Goal: Find specific page/section: Find specific page/section

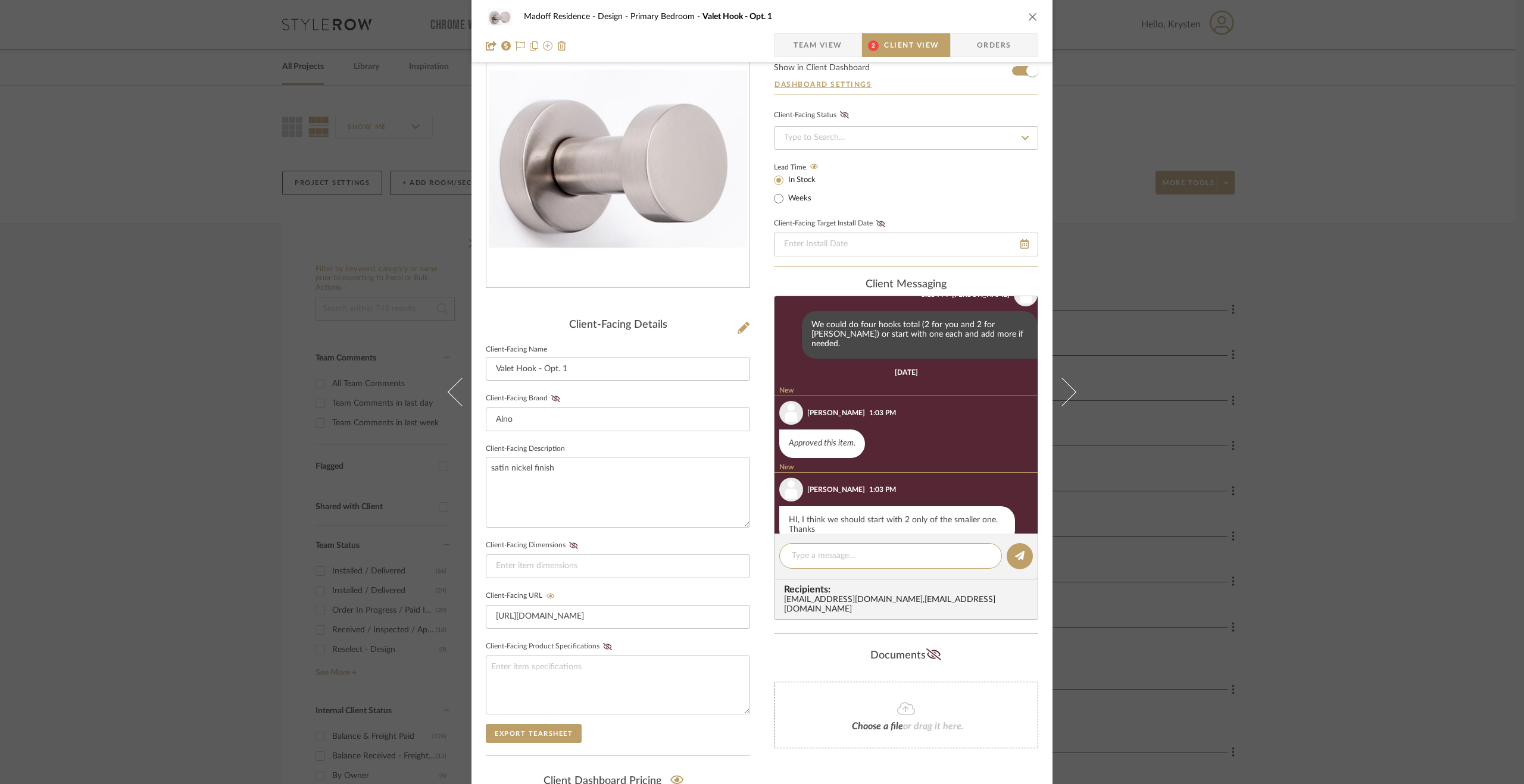
scroll to position [137, 0]
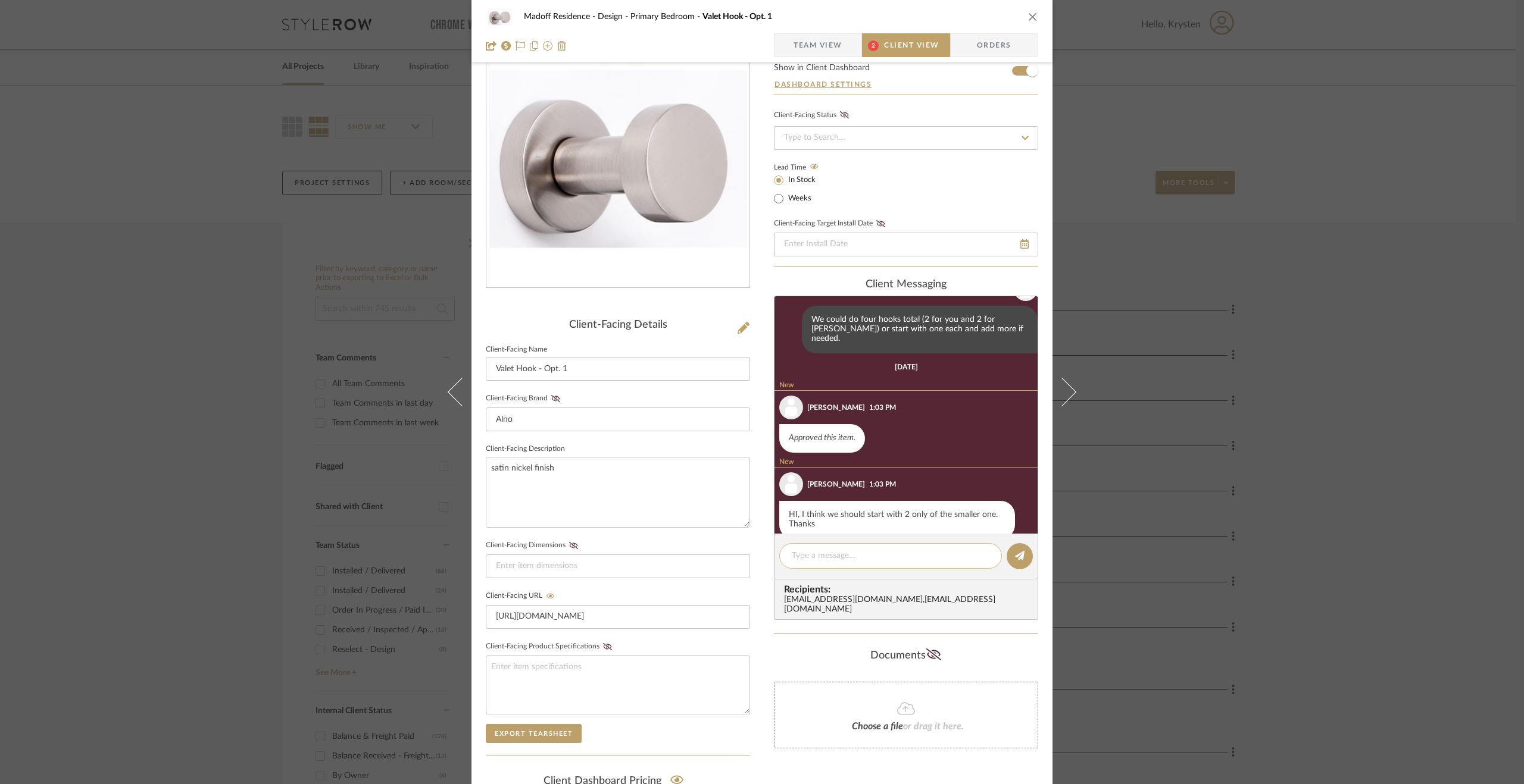
click at [840, 551] on textarea at bounding box center [890, 556] width 198 height 12
type textarea "Sounds good"
click at [1024, 553] on button at bounding box center [1020, 556] width 26 height 26
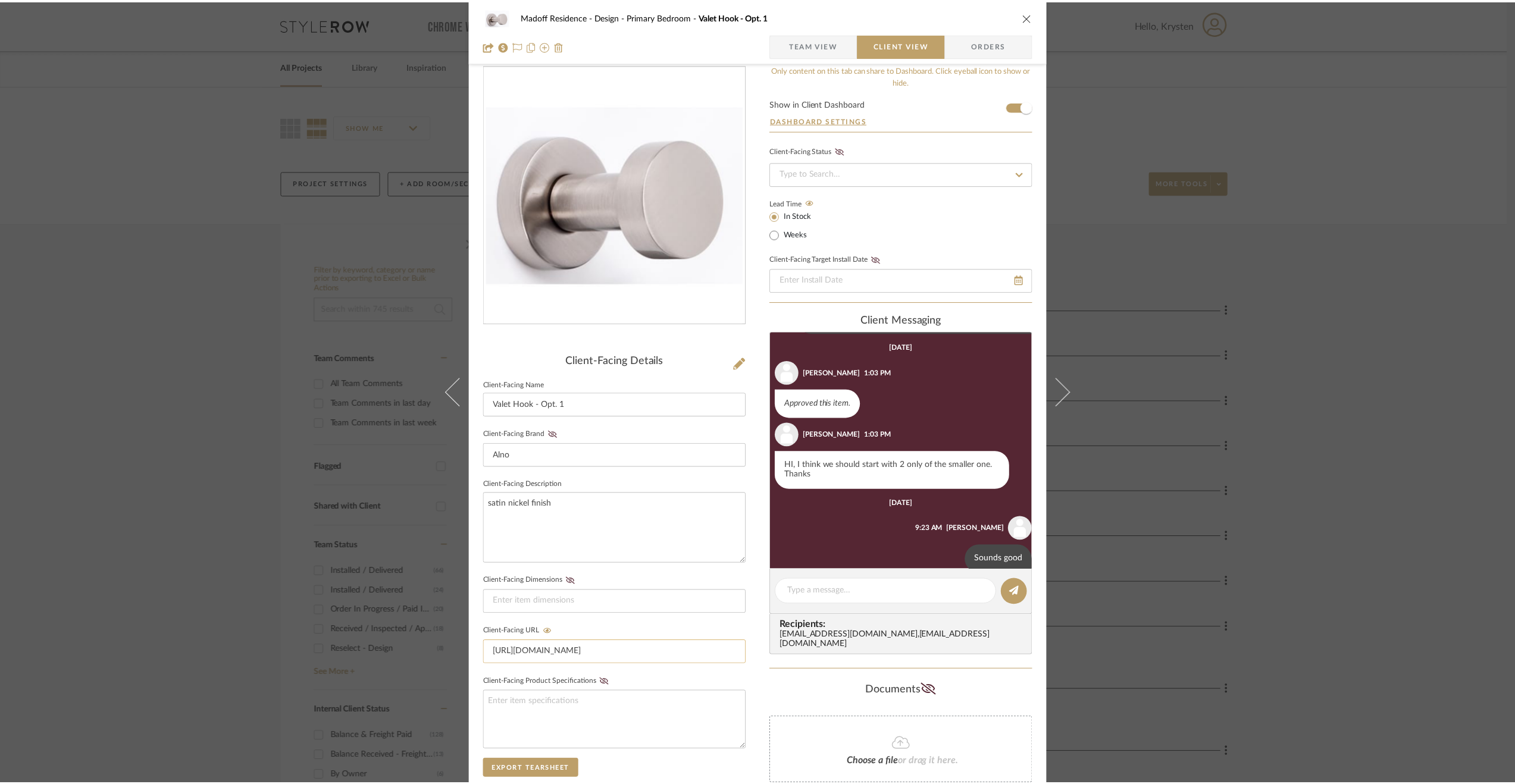
scroll to position [0, 0]
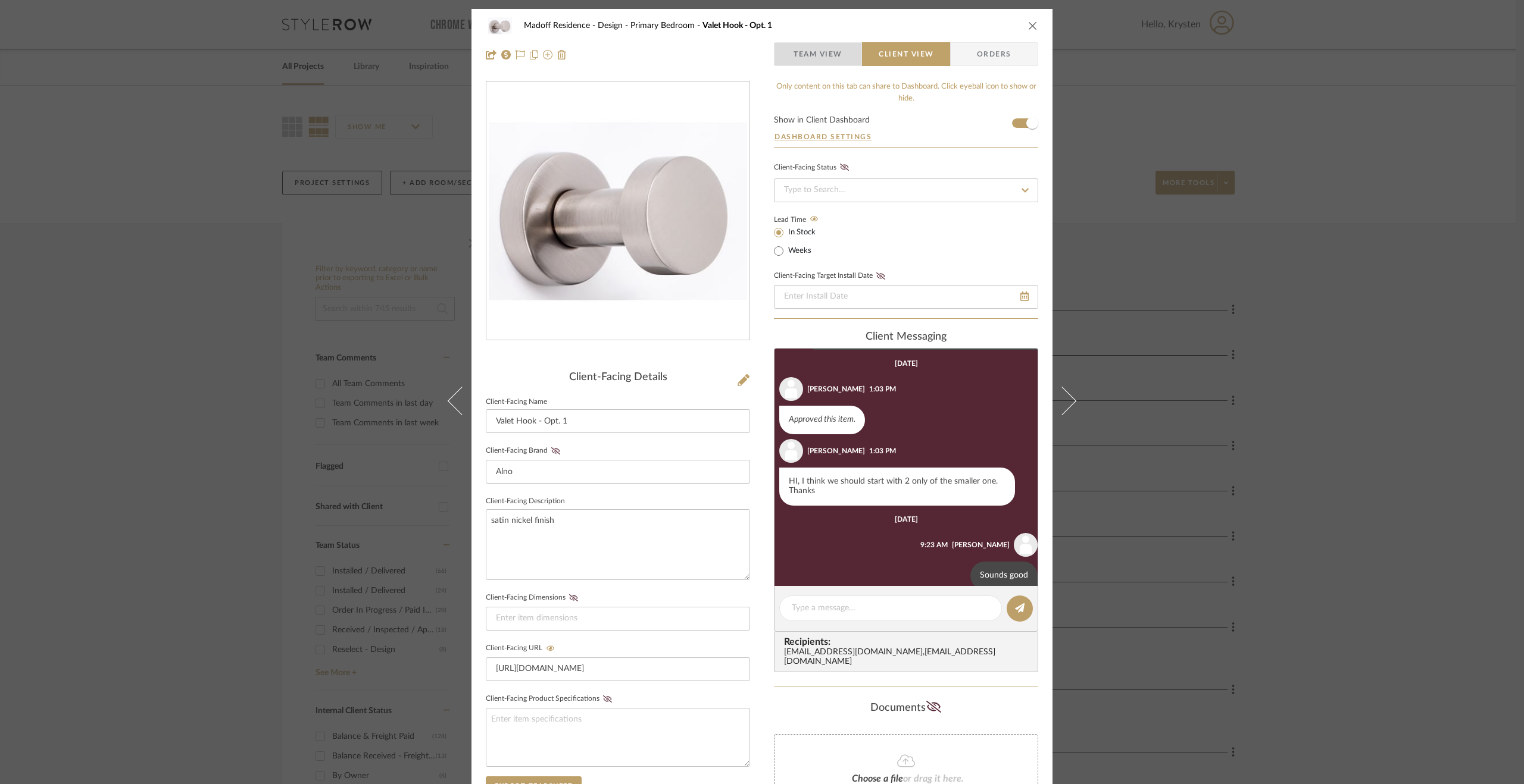
click at [812, 54] on span "Team View" at bounding box center [818, 54] width 49 height 24
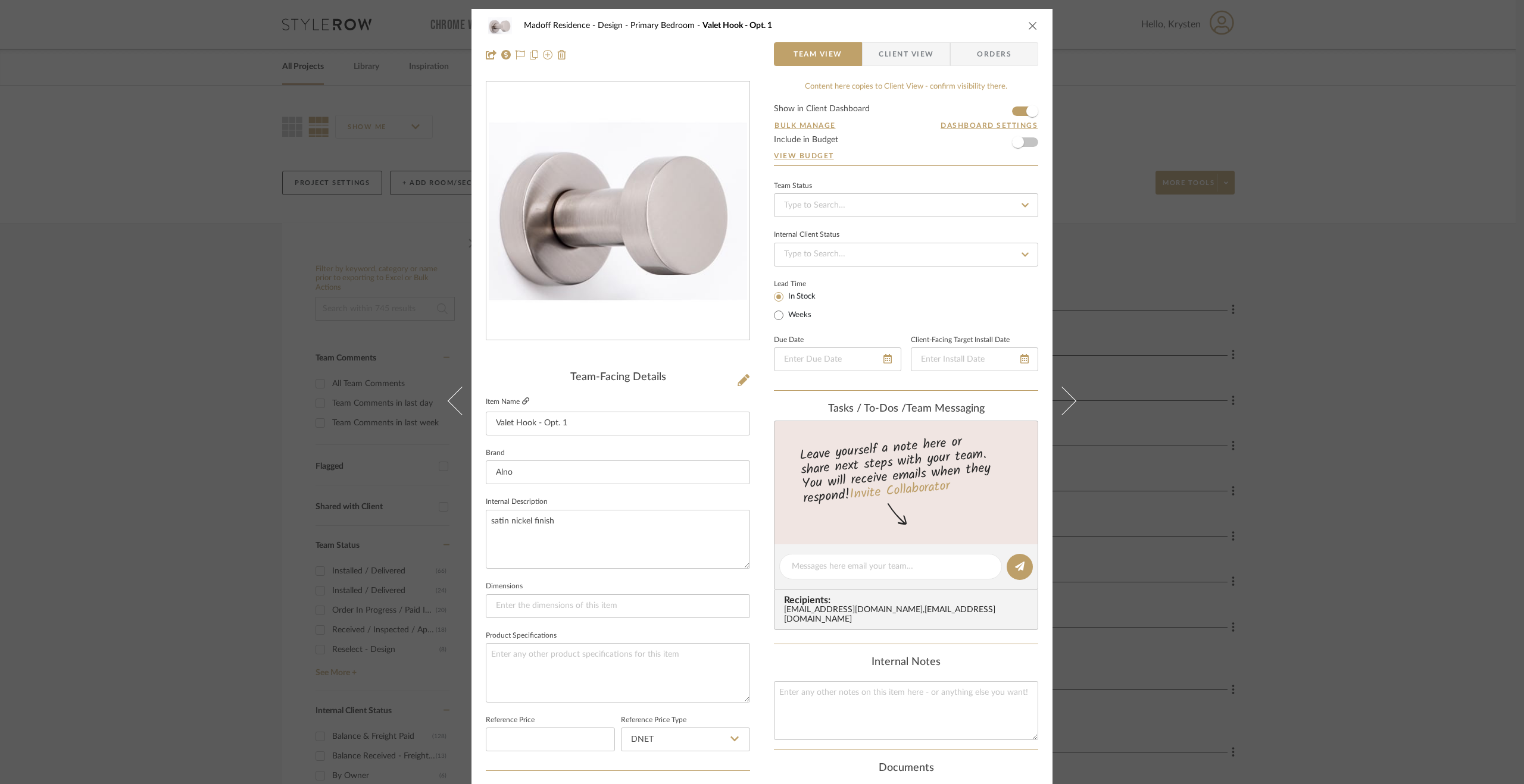
click at [522, 401] on icon at bounding box center [526, 401] width 7 height 7
click at [1466, 500] on div "Madoff Residence - Design Primary Bedroom Valet Hook - Opt. 1 Team View Client …" at bounding box center [762, 392] width 1524 height 784
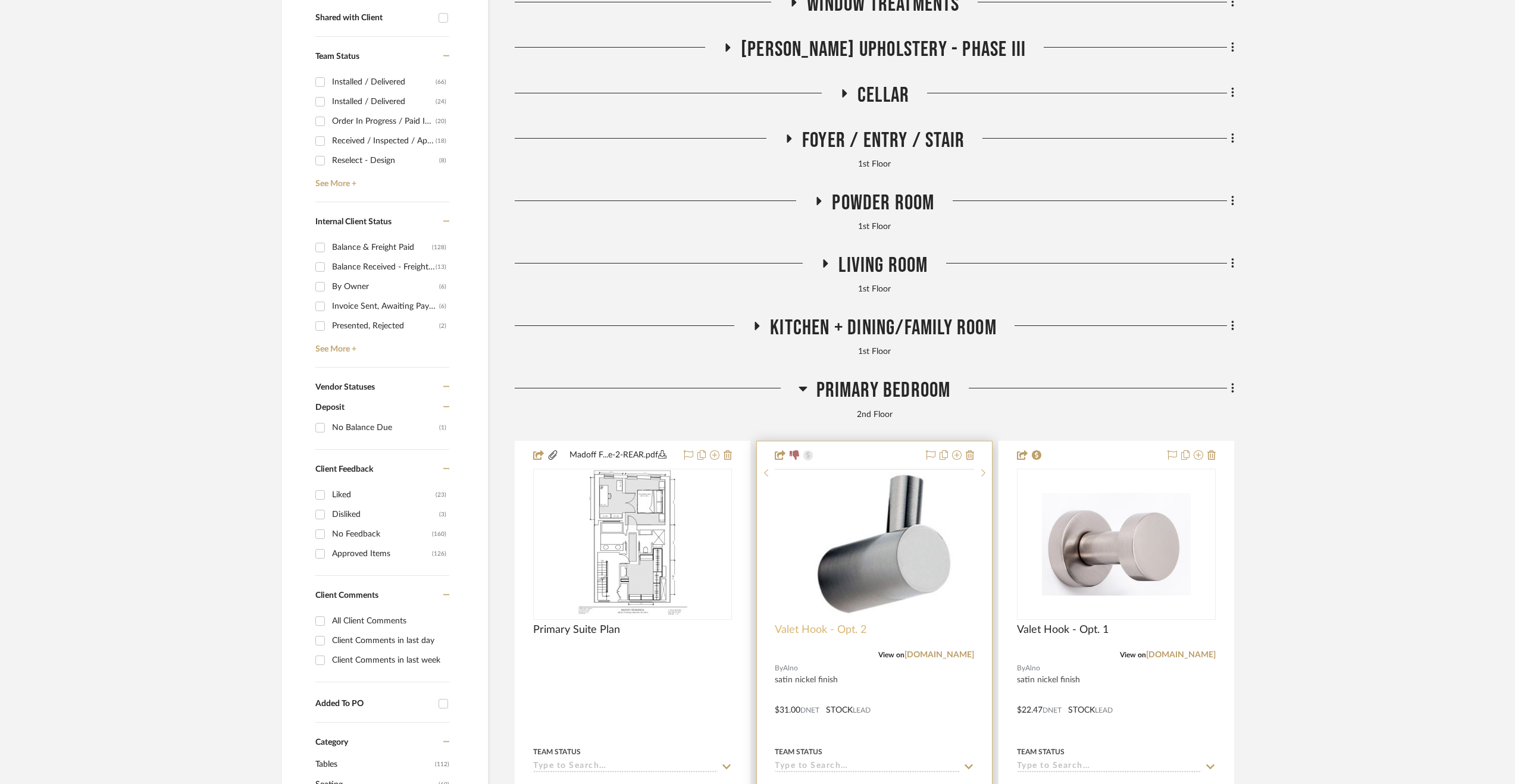
scroll to position [536, 0]
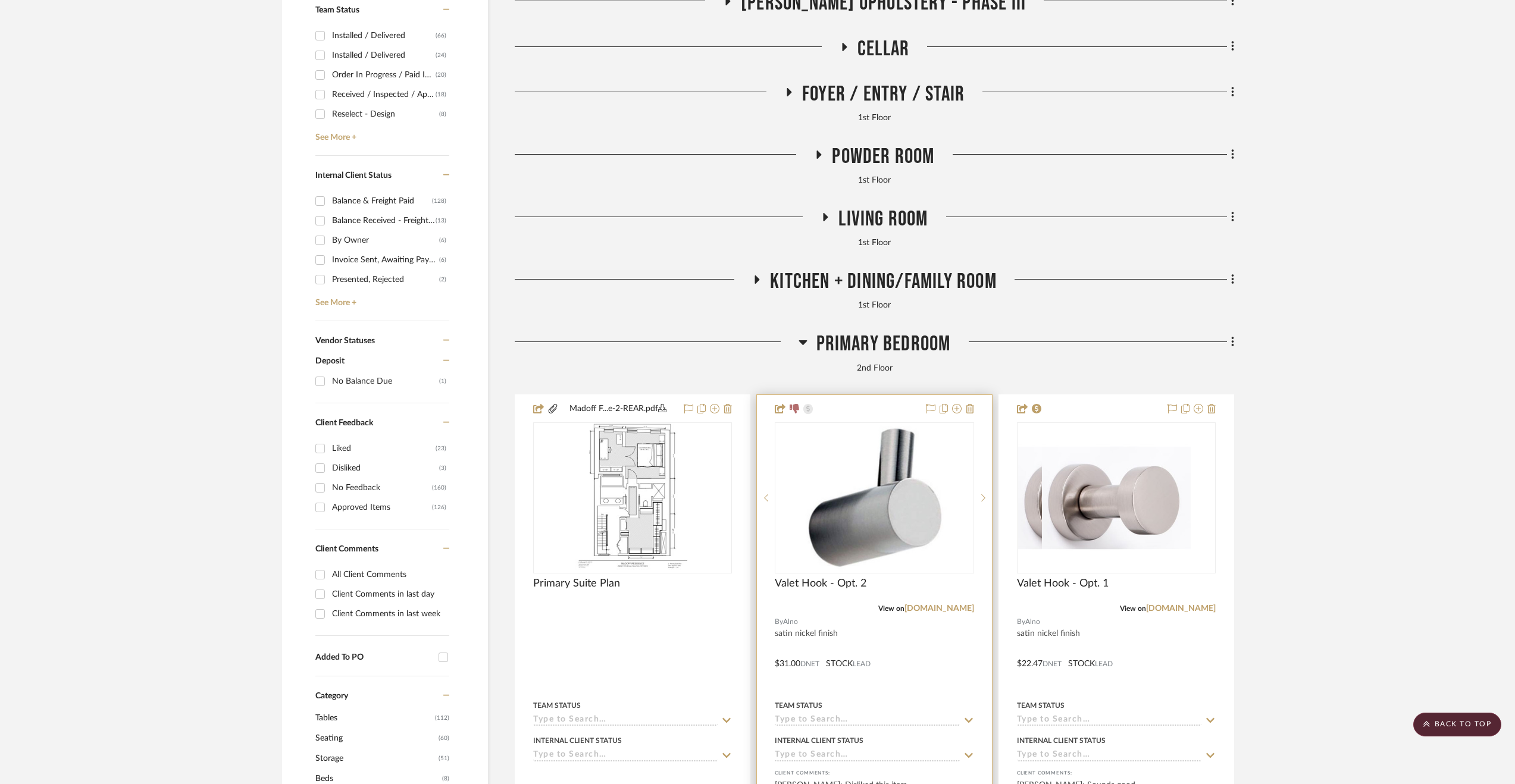
click at [898, 673] on div at bounding box center [874, 655] width 235 height 521
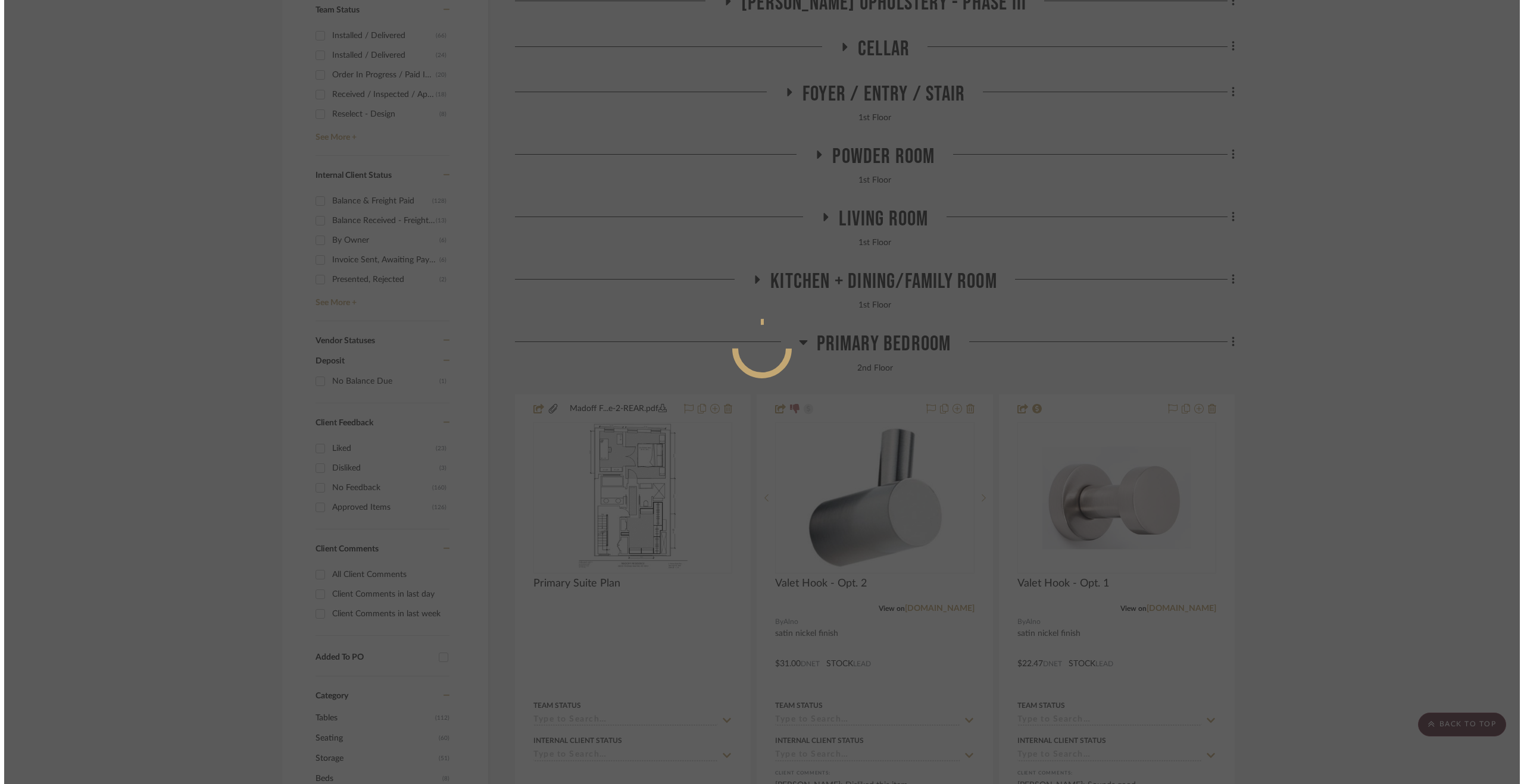
scroll to position [0, 0]
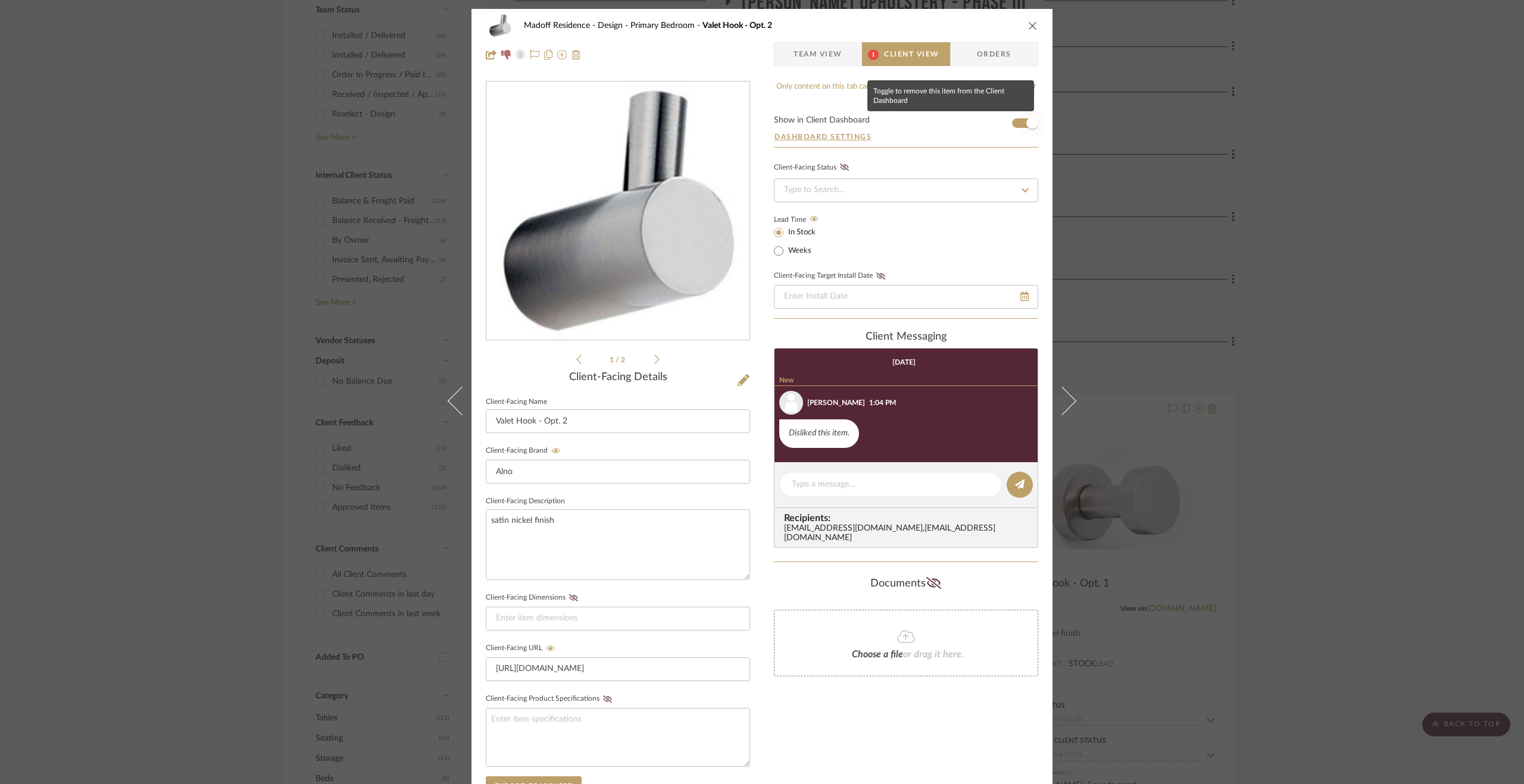
click at [1026, 120] on span "button" at bounding box center [1031, 123] width 12 height 12
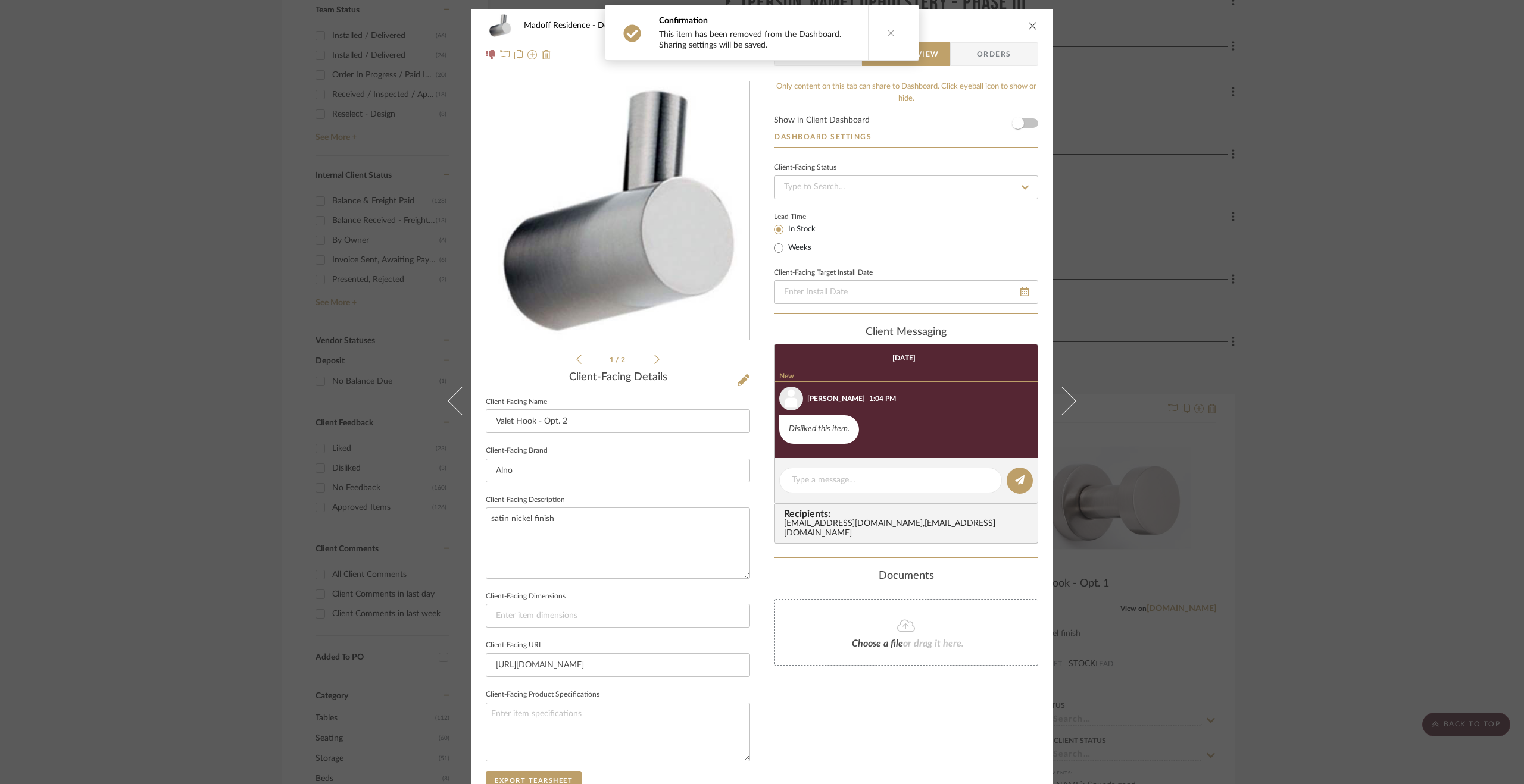
click at [888, 26] on button at bounding box center [891, 33] width 46 height 54
click at [813, 63] on span "Team View" at bounding box center [818, 54] width 49 height 24
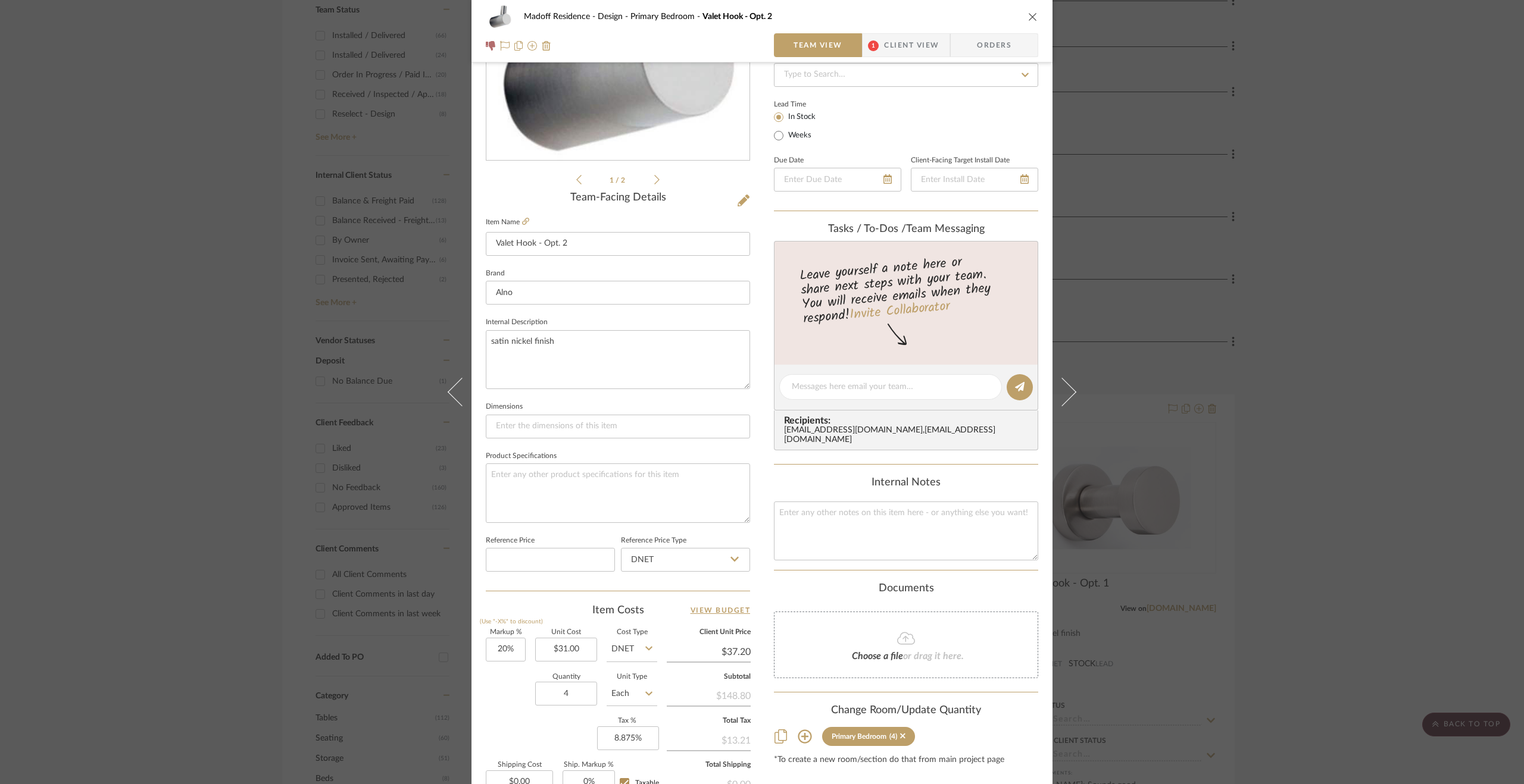
scroll to position [297, 0]
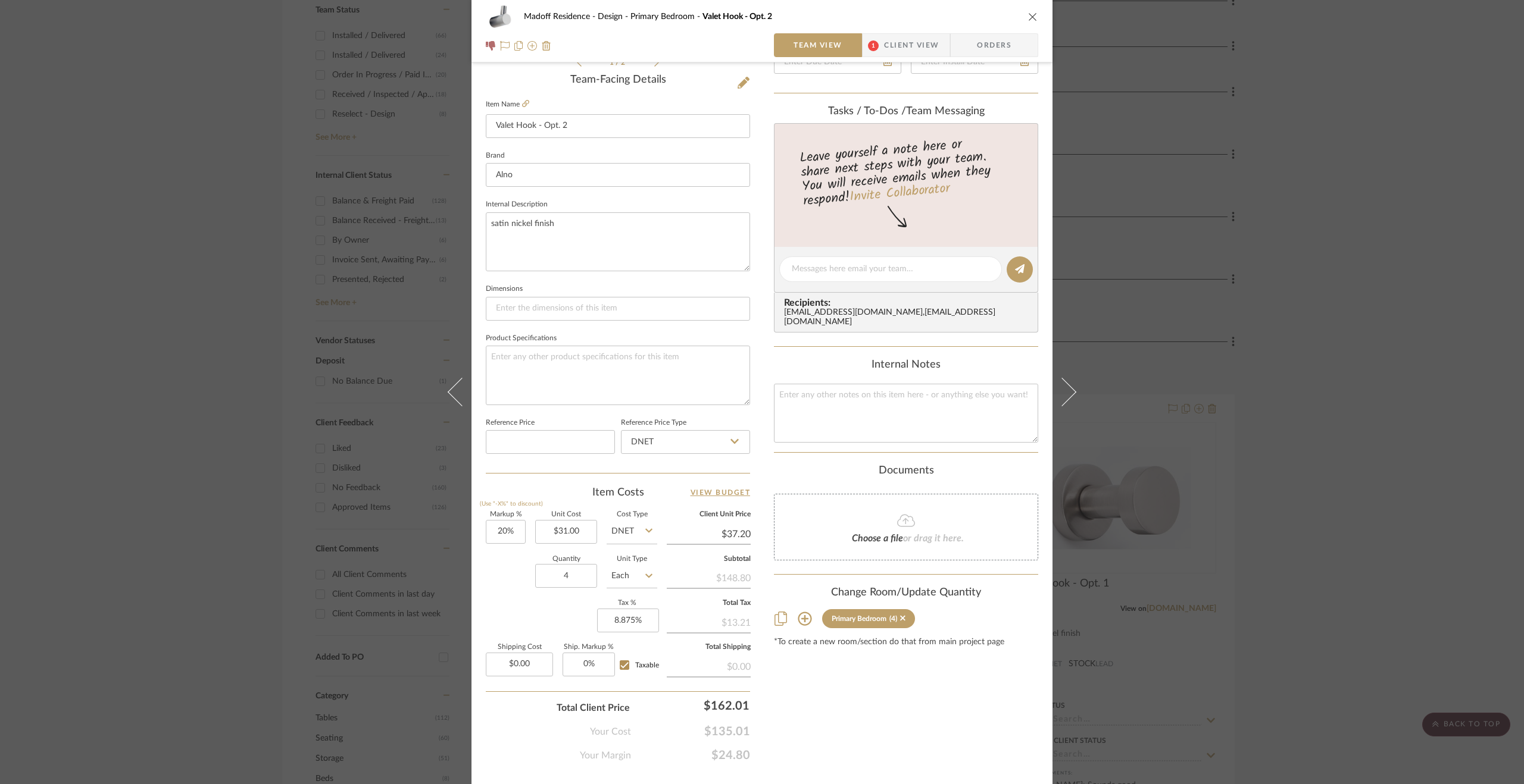
click at [902, 616] on sr-tag "Primary Bedroom (4)" at bounding box center [869, 619] width 93 height 19
click at [895, 618] on div "(4)" at bounding box center [897, 618] width 16 height 8
click at [900, 616] on icon at bounding box center [903, 618] width 6 height 6
click at [1403, 539] on div "Madoff Residence - Design Primary Bedroom Valet Hook - Opt. 2 Team View 1 Clien…" at bounding box center [762, 392] width 1524 height 784
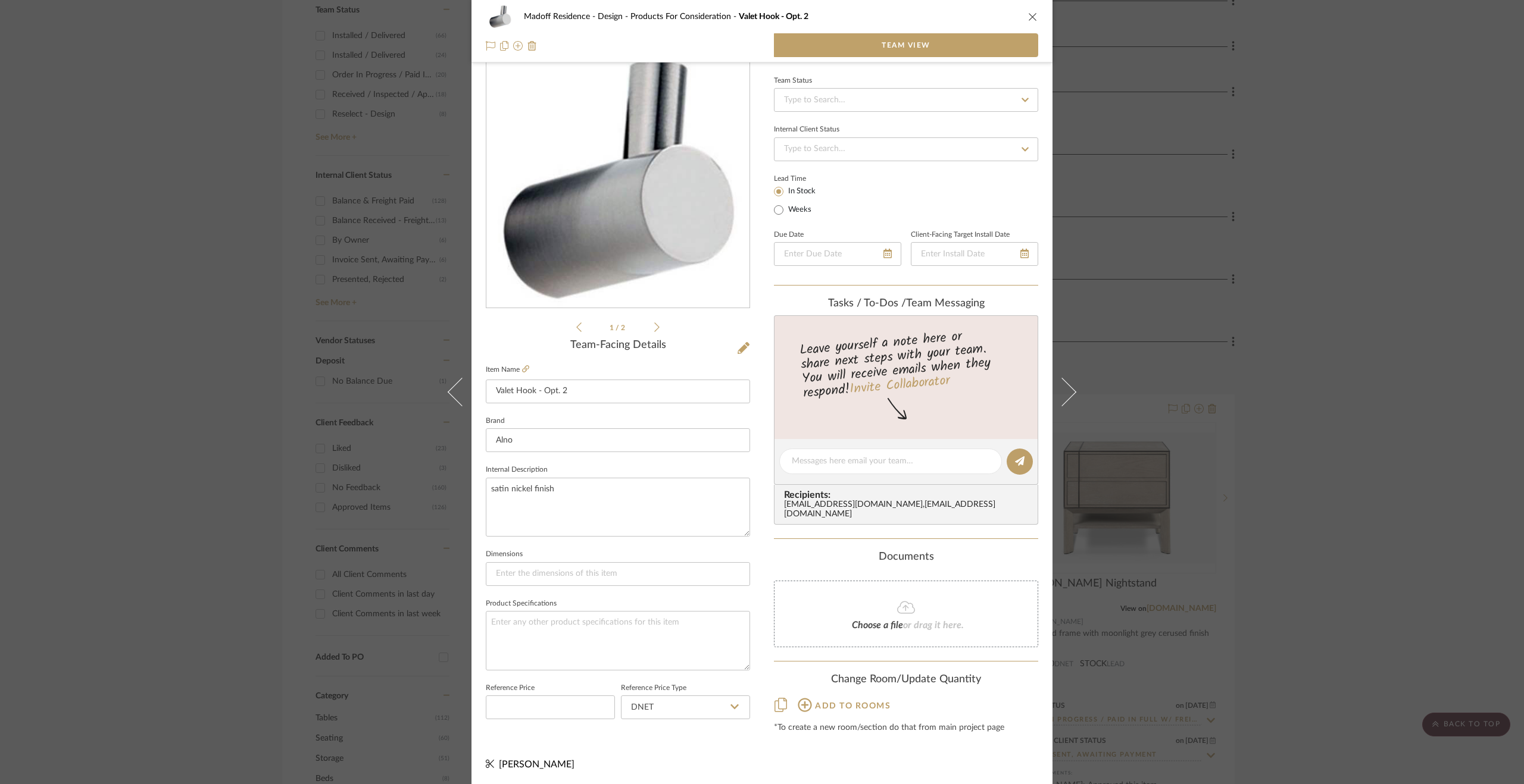
click at [1306, 541] on div "Madoff Residence - Design Products For Consideration Valet Hook - Opt. 2 Team V…" at bounding box center [762, 392] width 1524 height 784
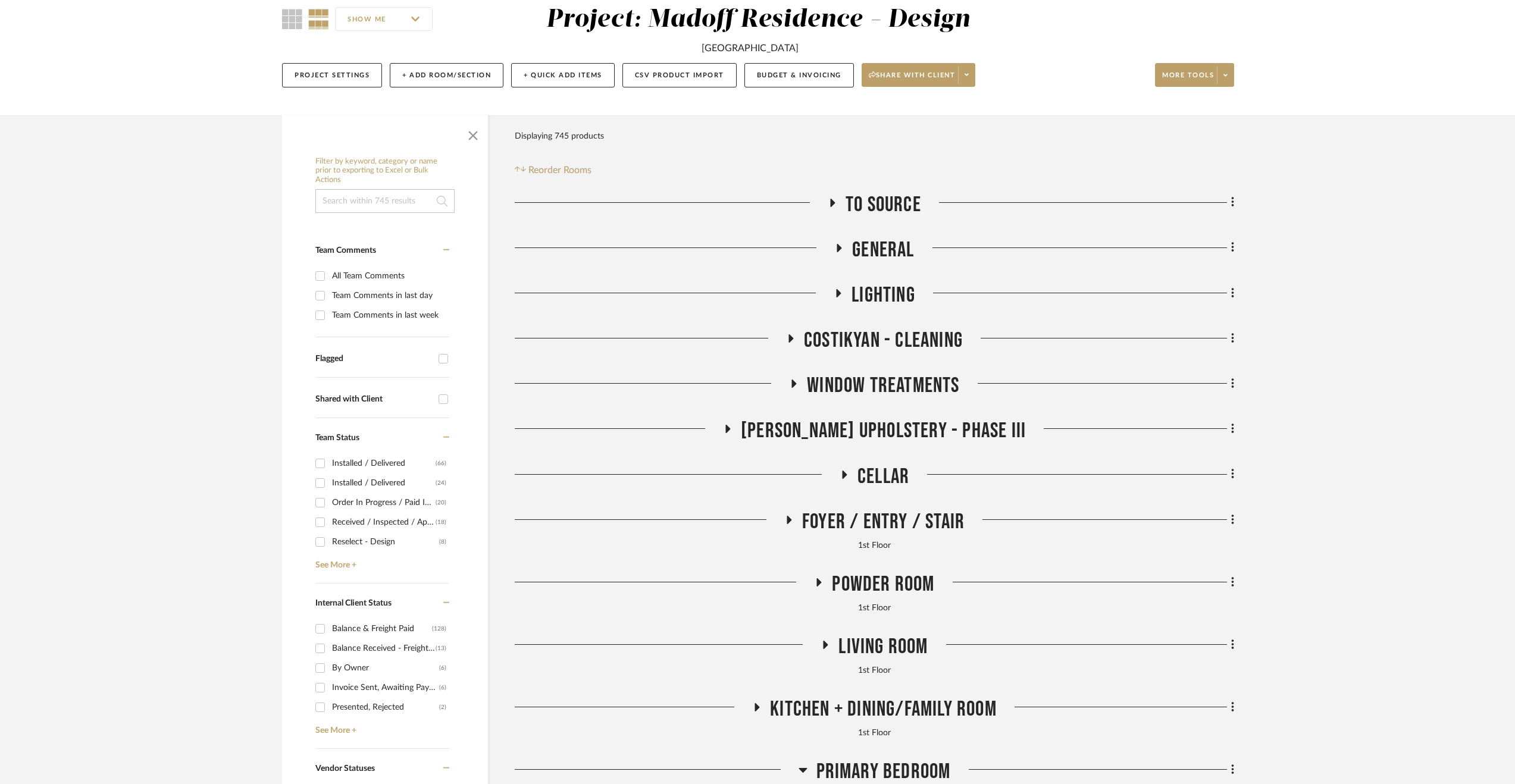
scroll to position [178, 0]
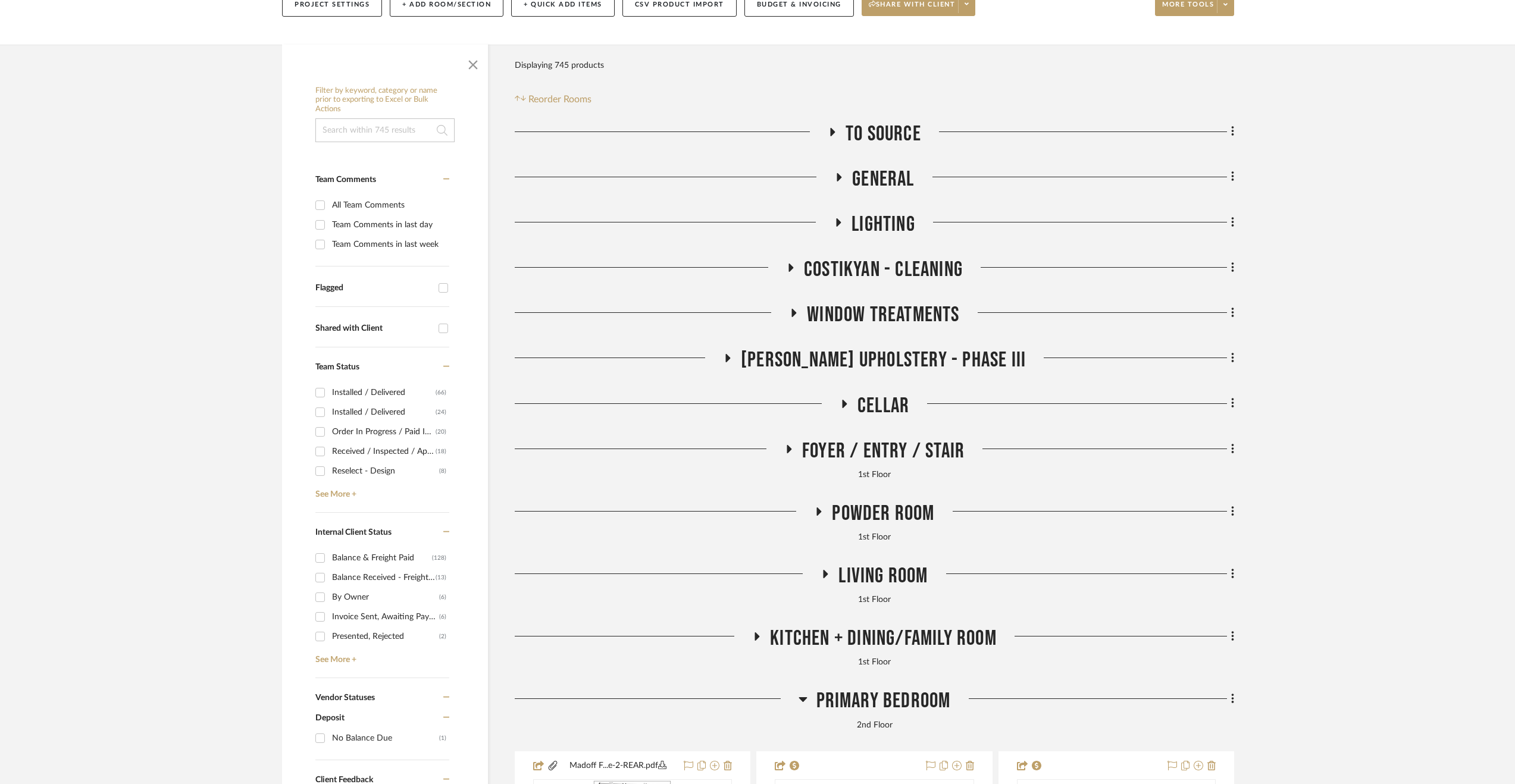
click at [906, 564] on span "Living Room" at bounding box center [883, 576] width 89 height 25
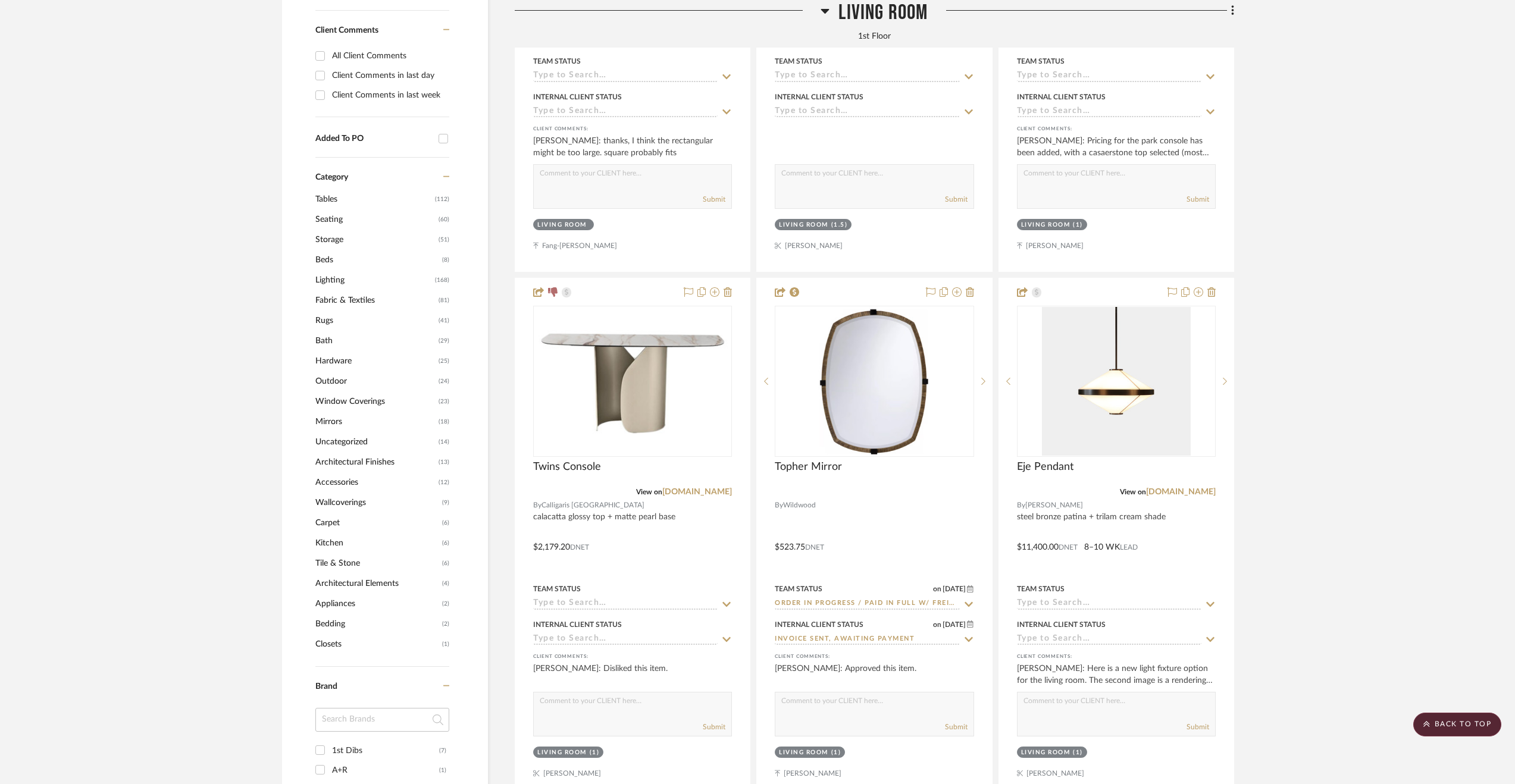
scroll to position [1131, 0]
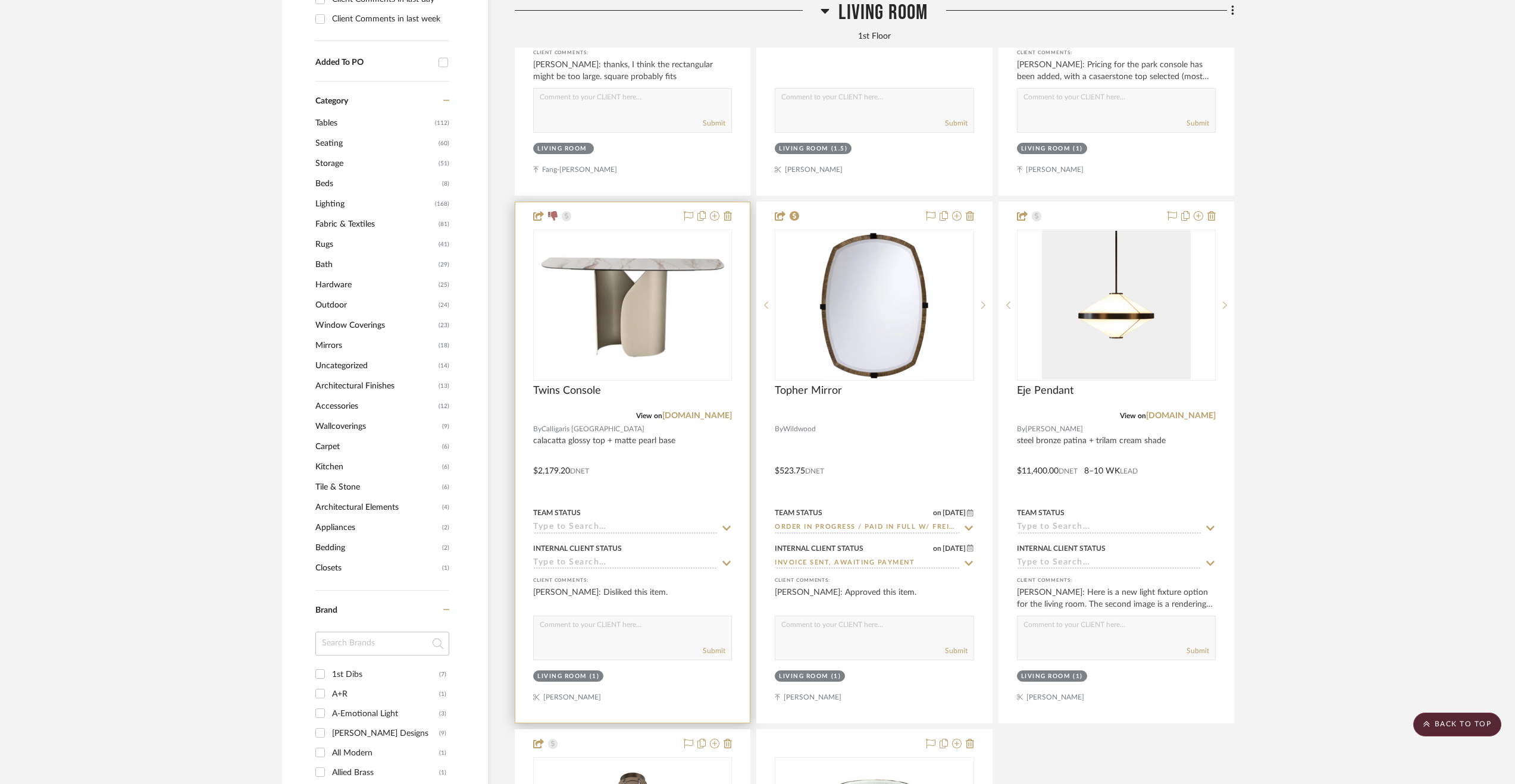
click at [686, 494] on div at bounding box center [632, 463] width 235 height 521
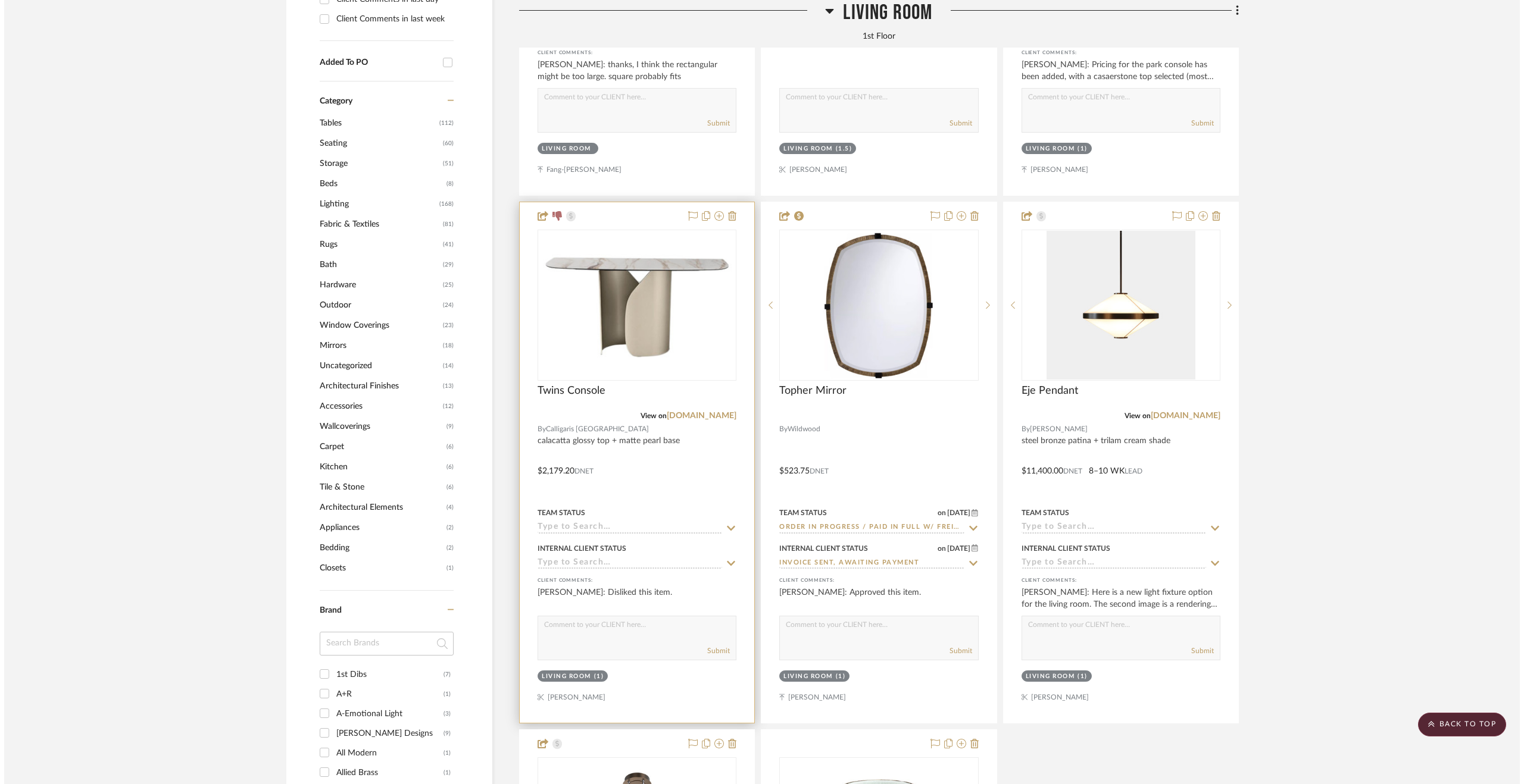
scroll to position [0, 0]
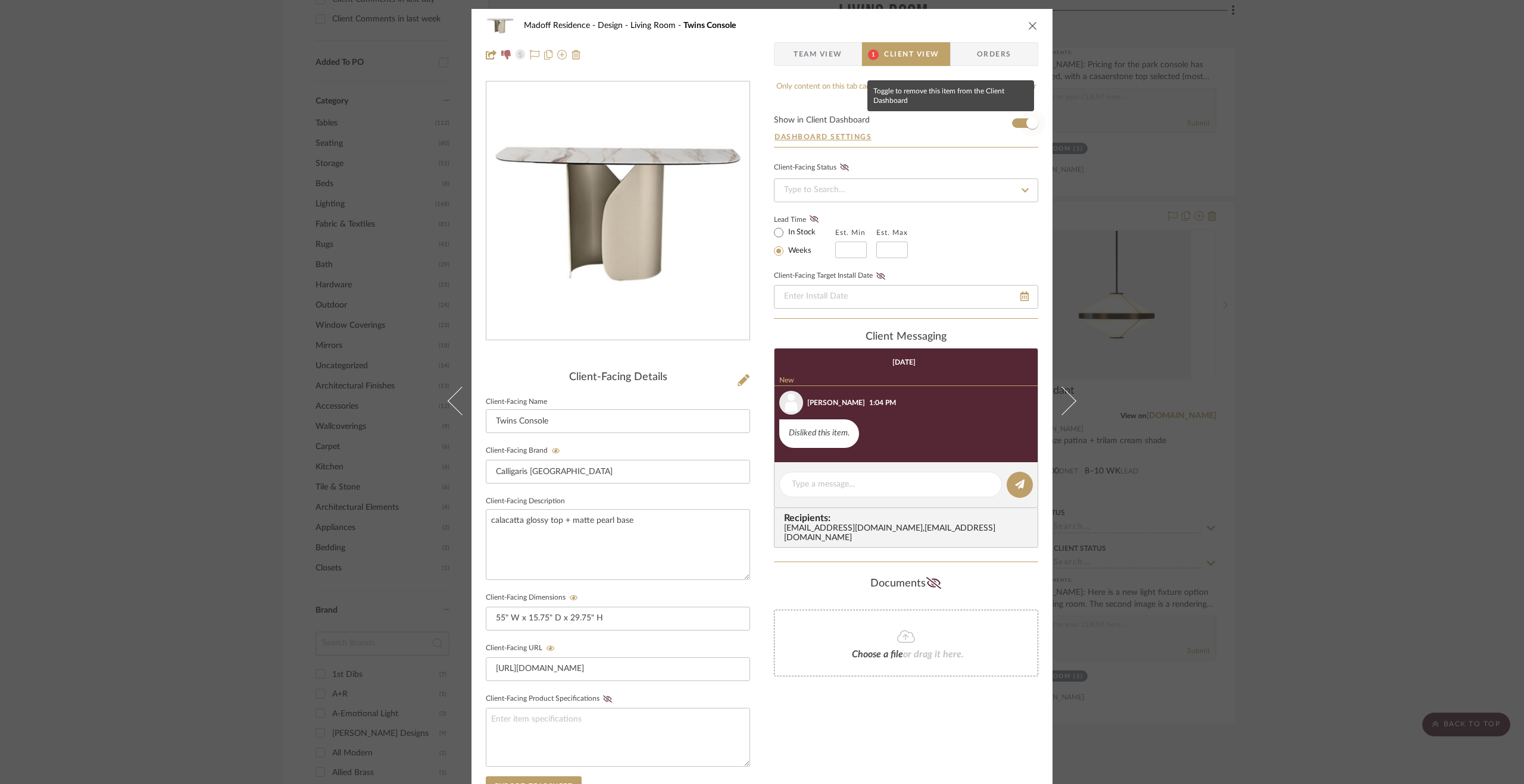
click at [1032, 120] on span "button" at bounding box center [1031, 123] width 12 height 12
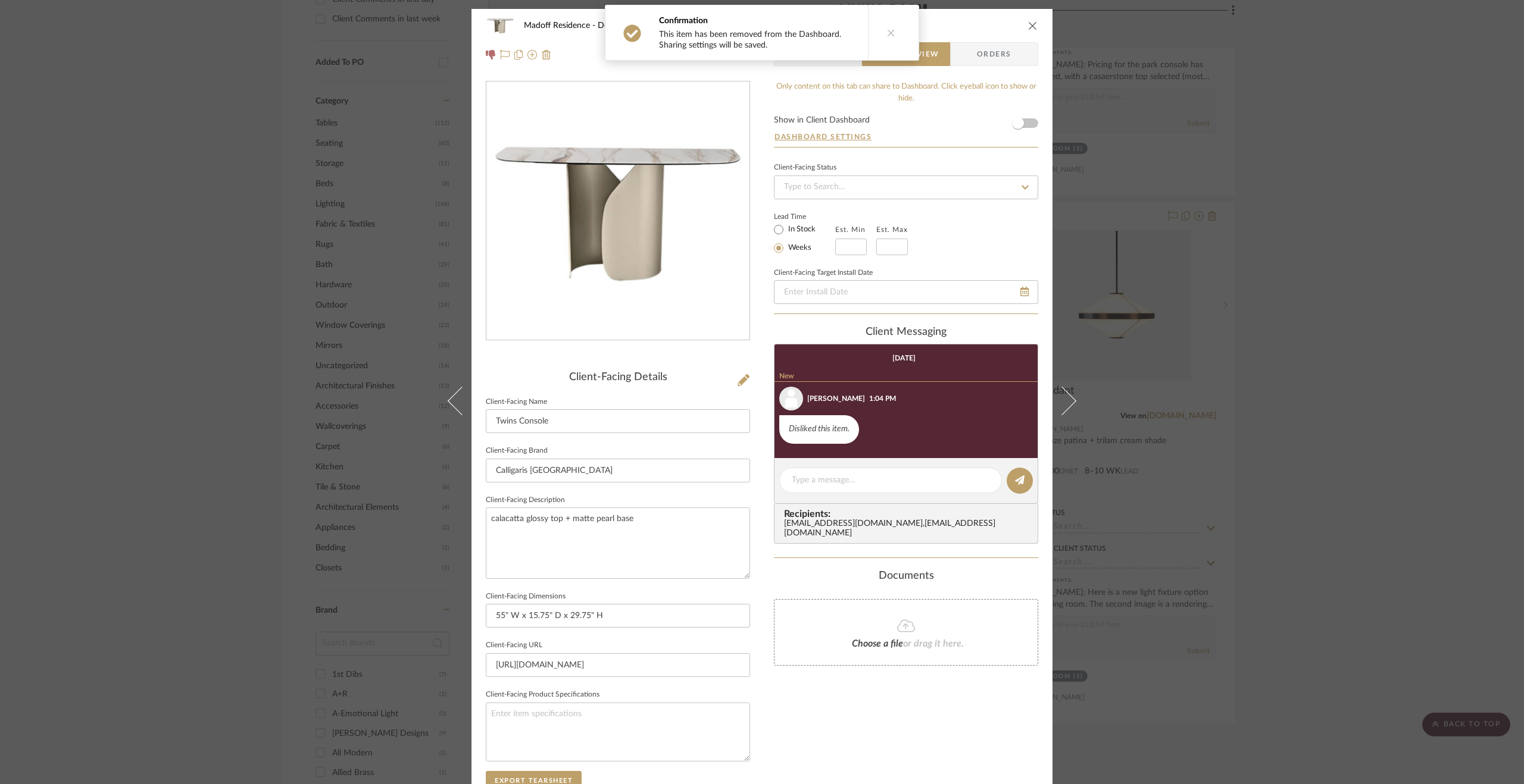
click at [887, 30] on icon at bounding box center [891, 32] width 8 height 8
click at [808, 54] on span "Team View" at bounding box center [818, 54] width 49 height 24
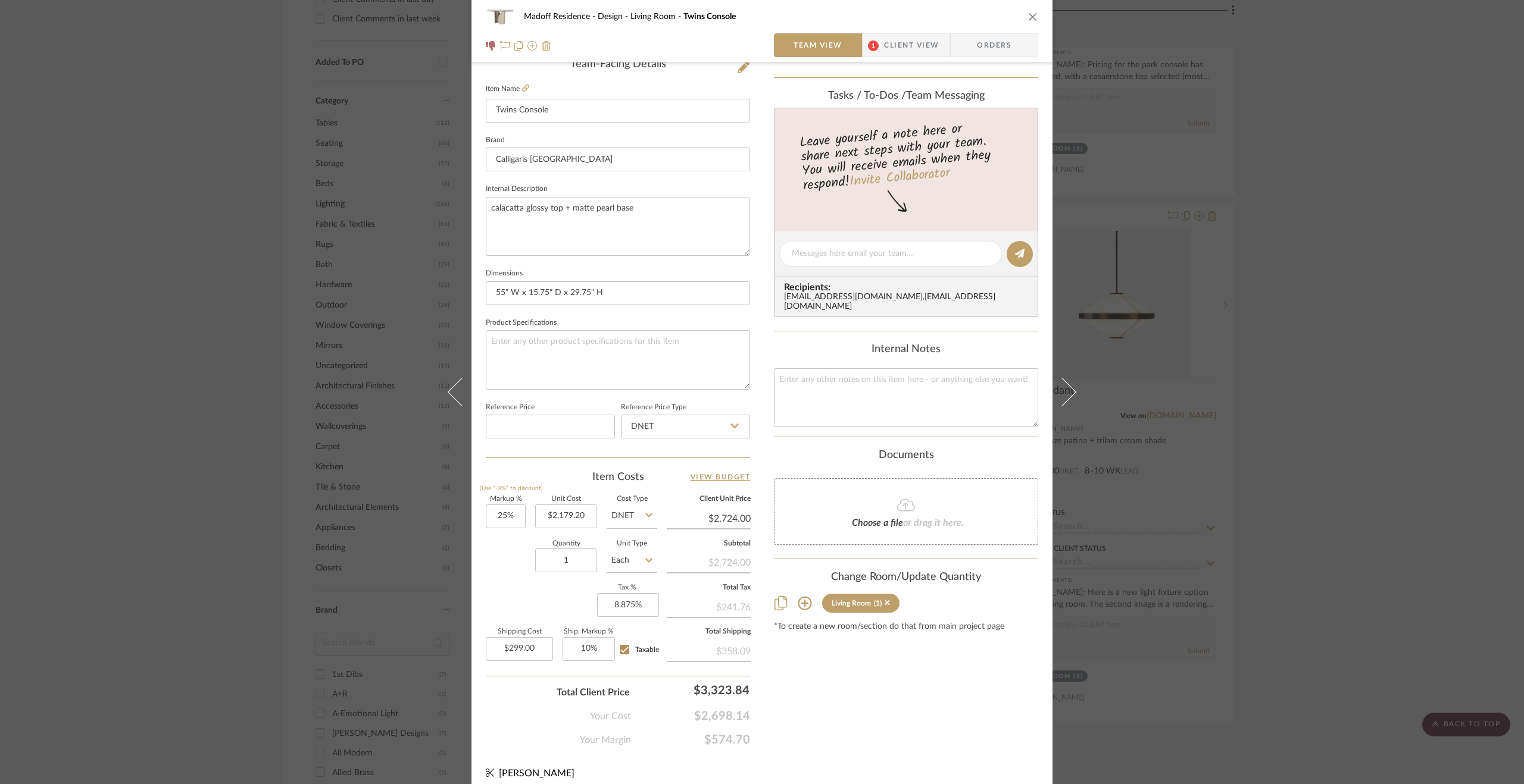
scroll to position [321, 0]
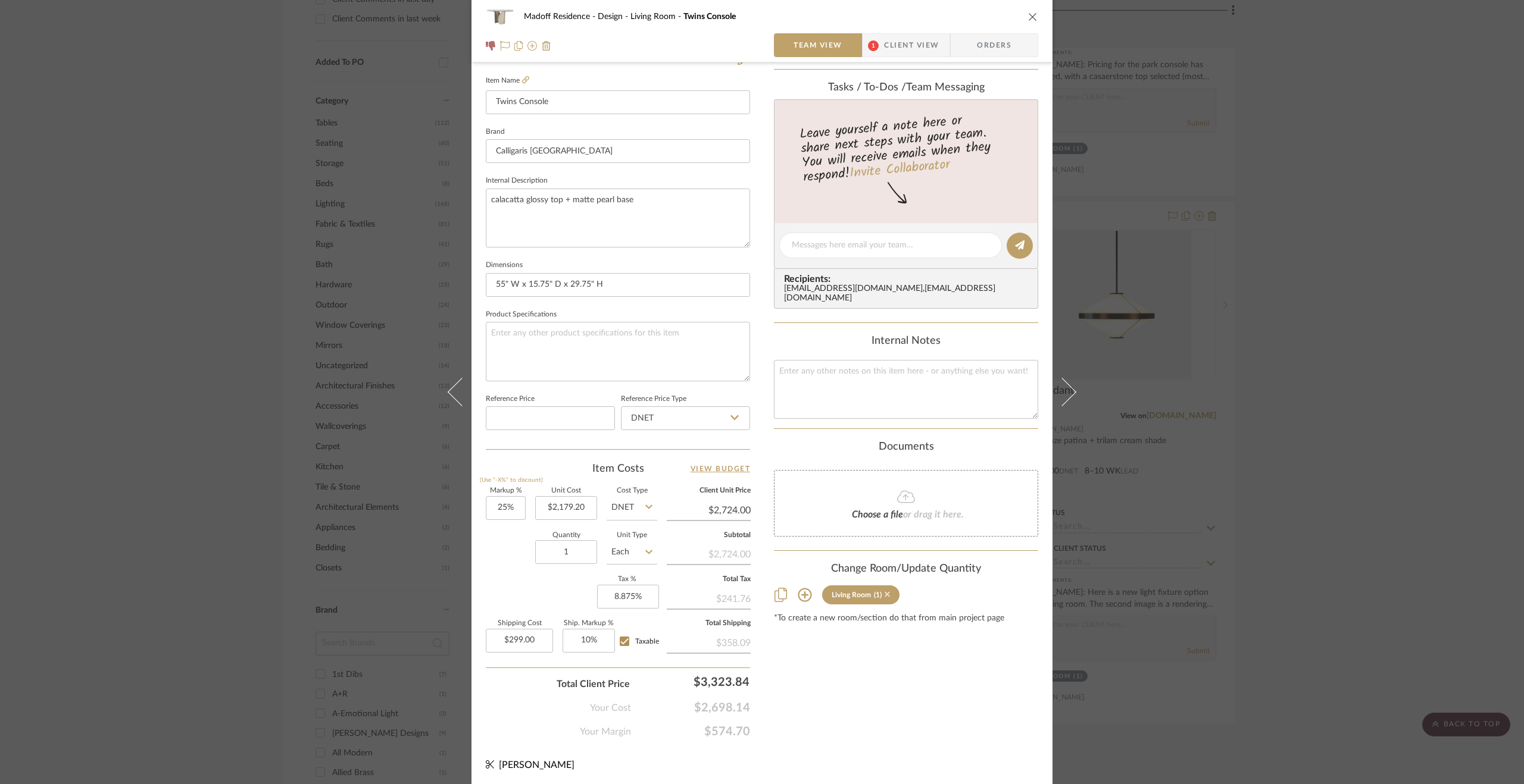
click at [885, 590] on icon at bounding box center [887, 594] width 6 height 8
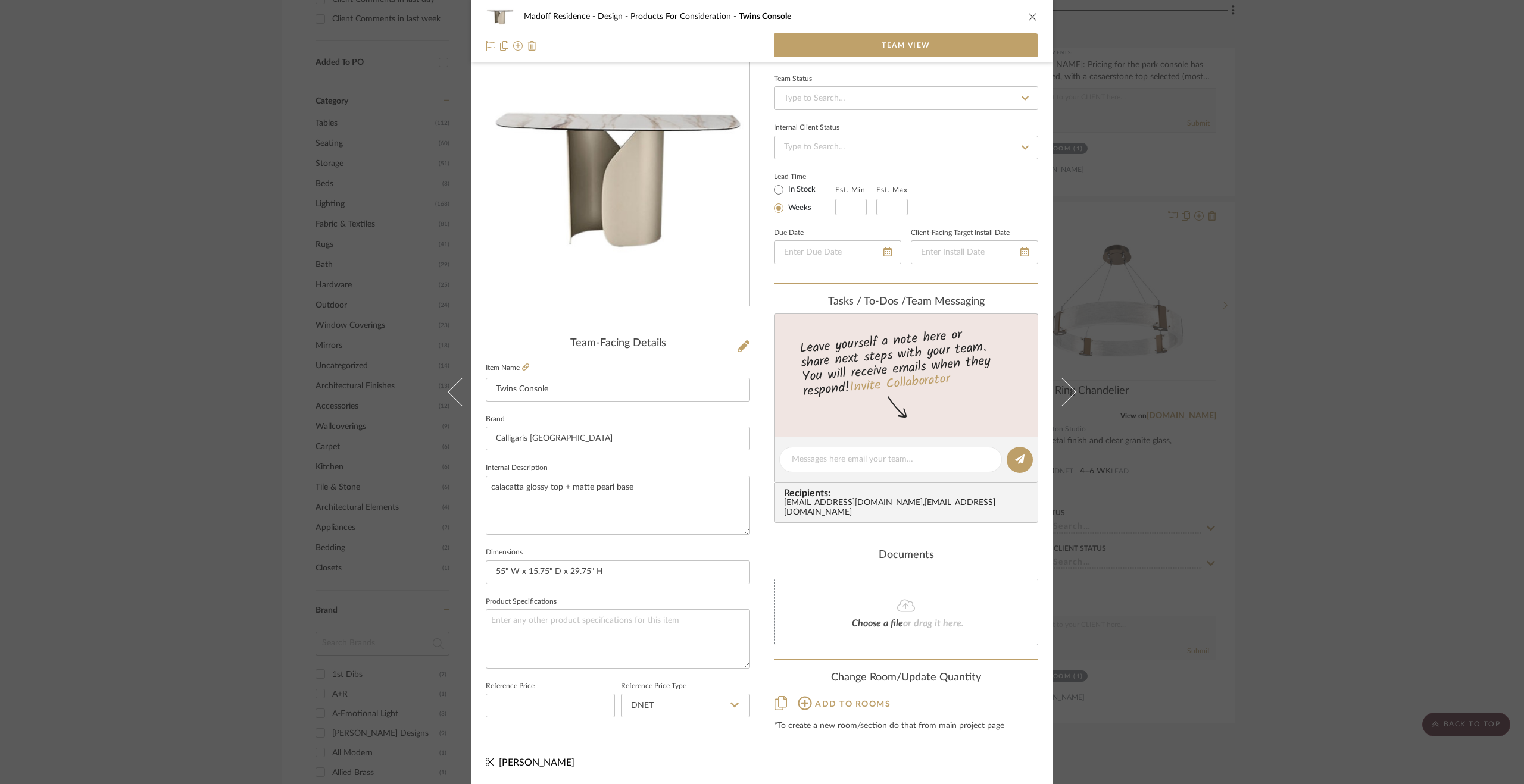
scroll to position [32, 0]
click at [1466, 512] on div "Madoff Residence - Design Products For Consideration Twins Console Team View Te…" at bounding box center [762, 392] width 1524 height 784
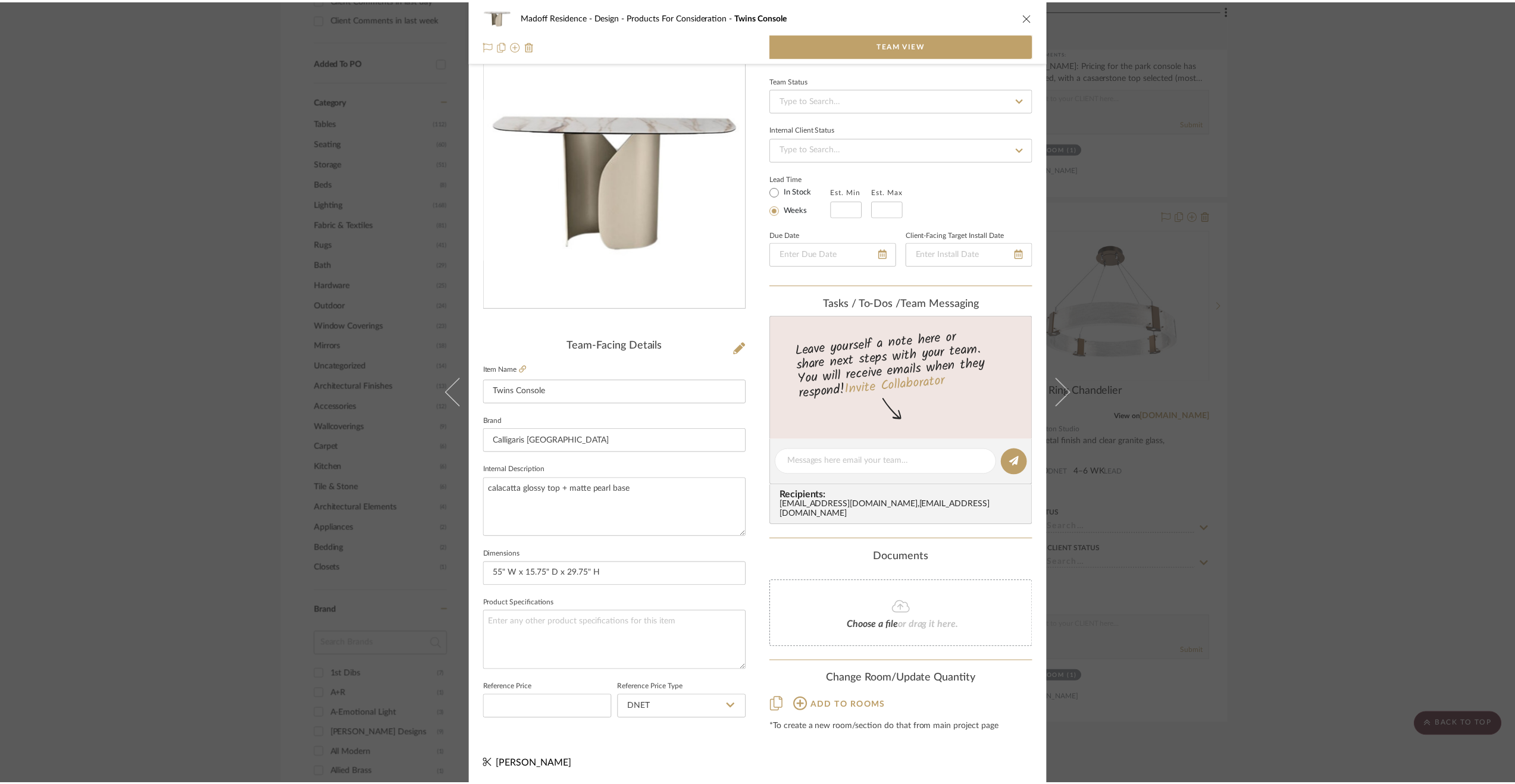
scroll to position [1131, 0]
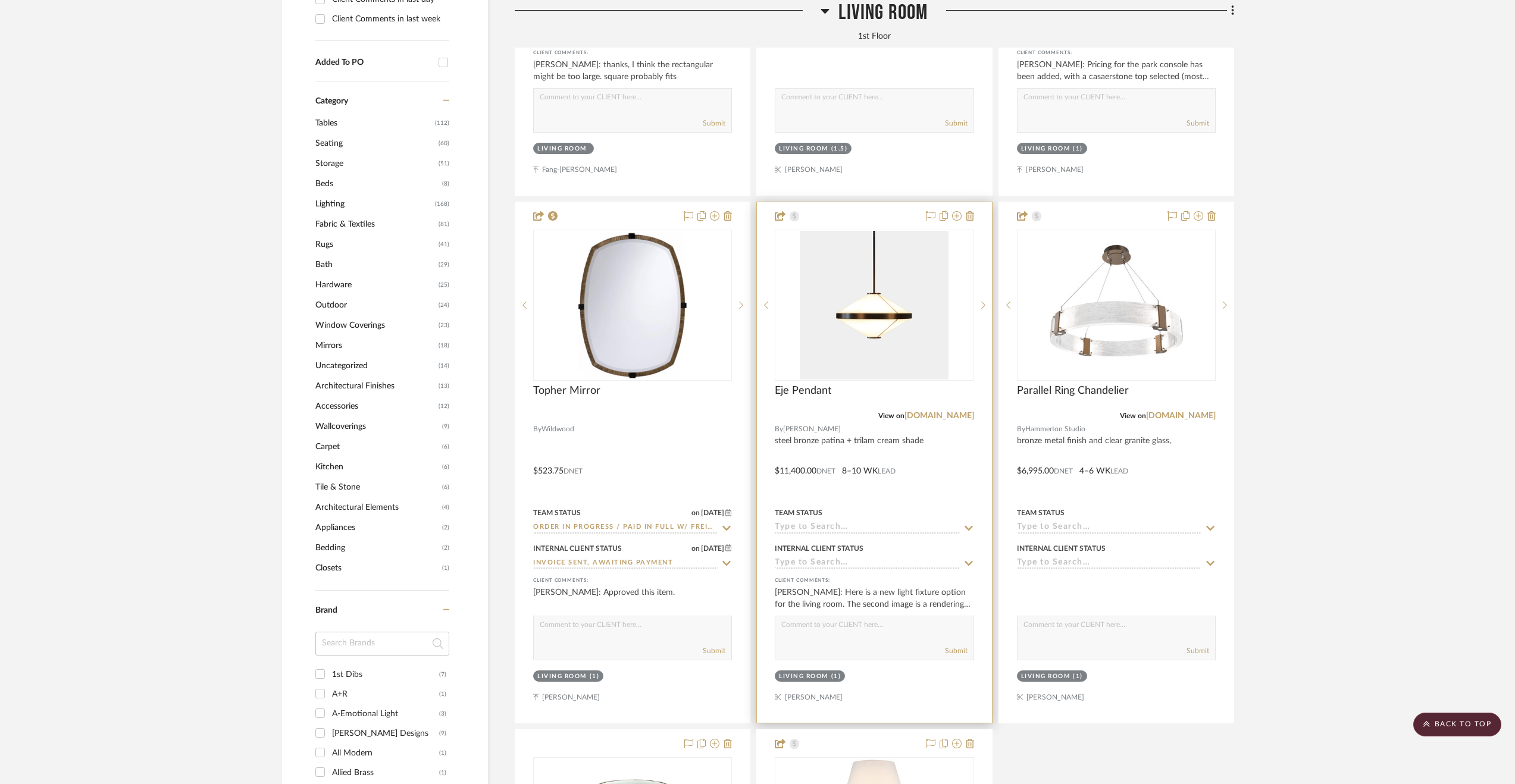
click at [918, 473] on div at bounding box center [874, 463] width 235 height 521
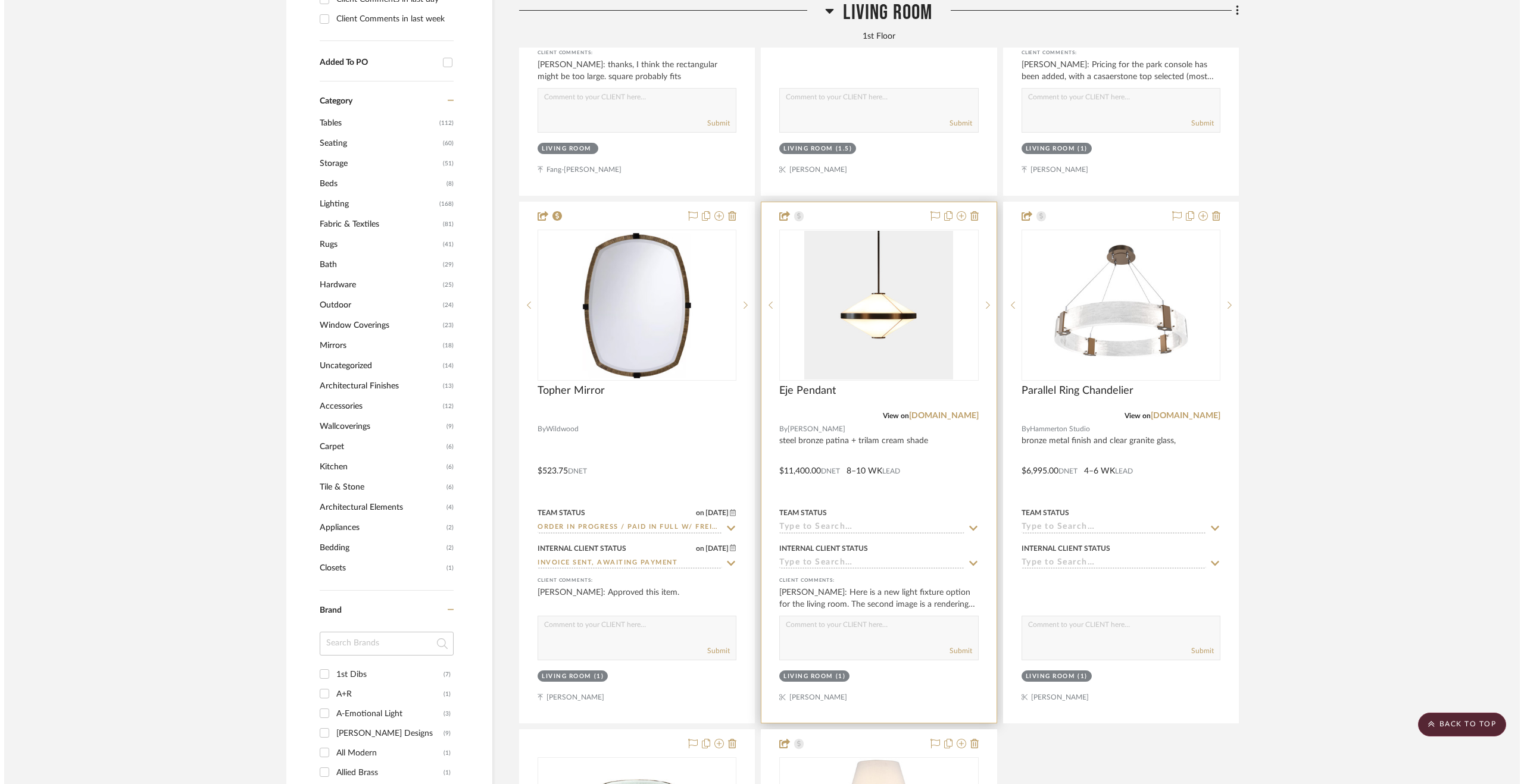
scroll to position [0, 0]
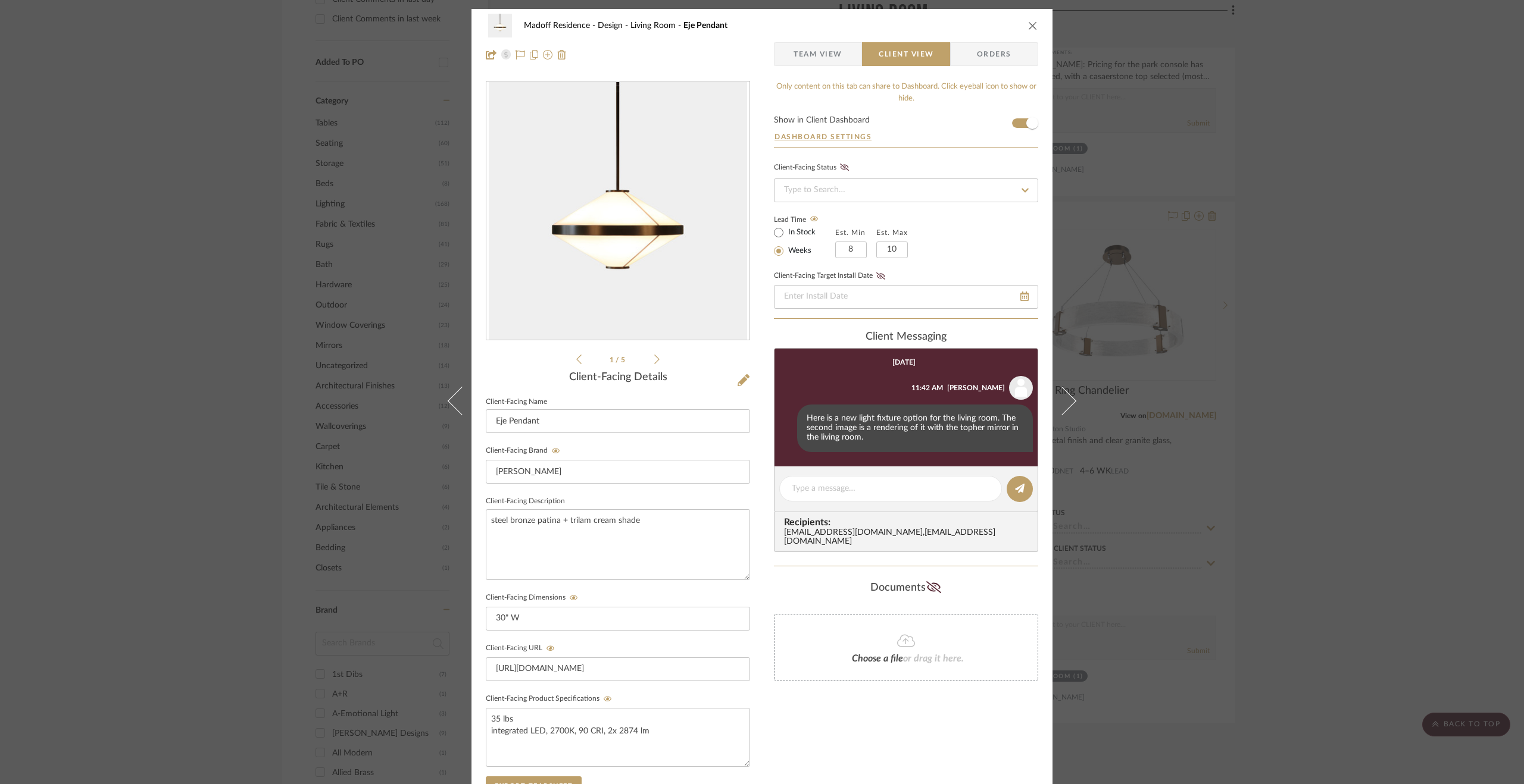
click at [1385, 372] on div "Madoff Residence - Design Living Room Eje Pendant Team View Client View Orders …" at bounding box center [762, 392] width 1524 height 784
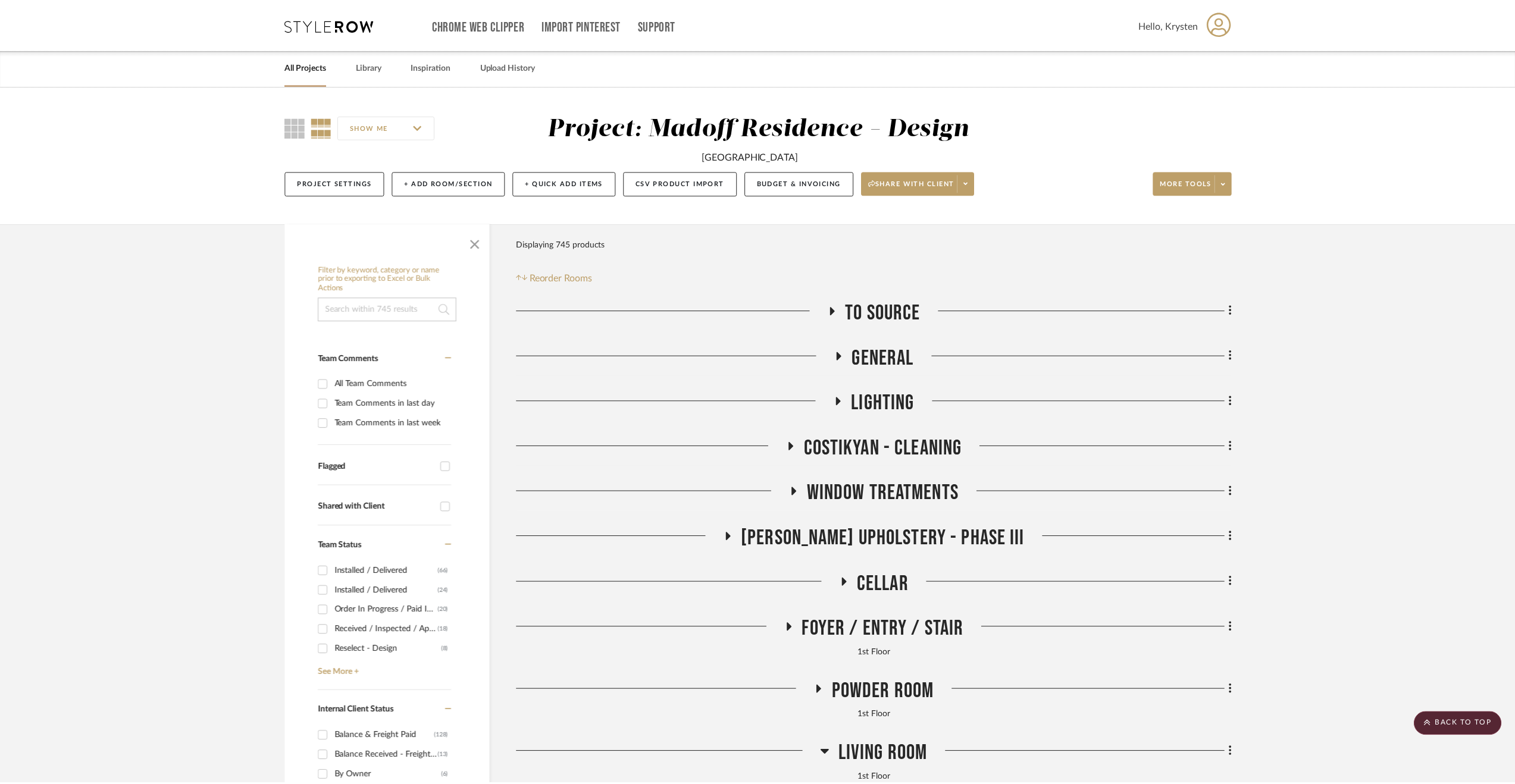
scroll to position [1131, 0]
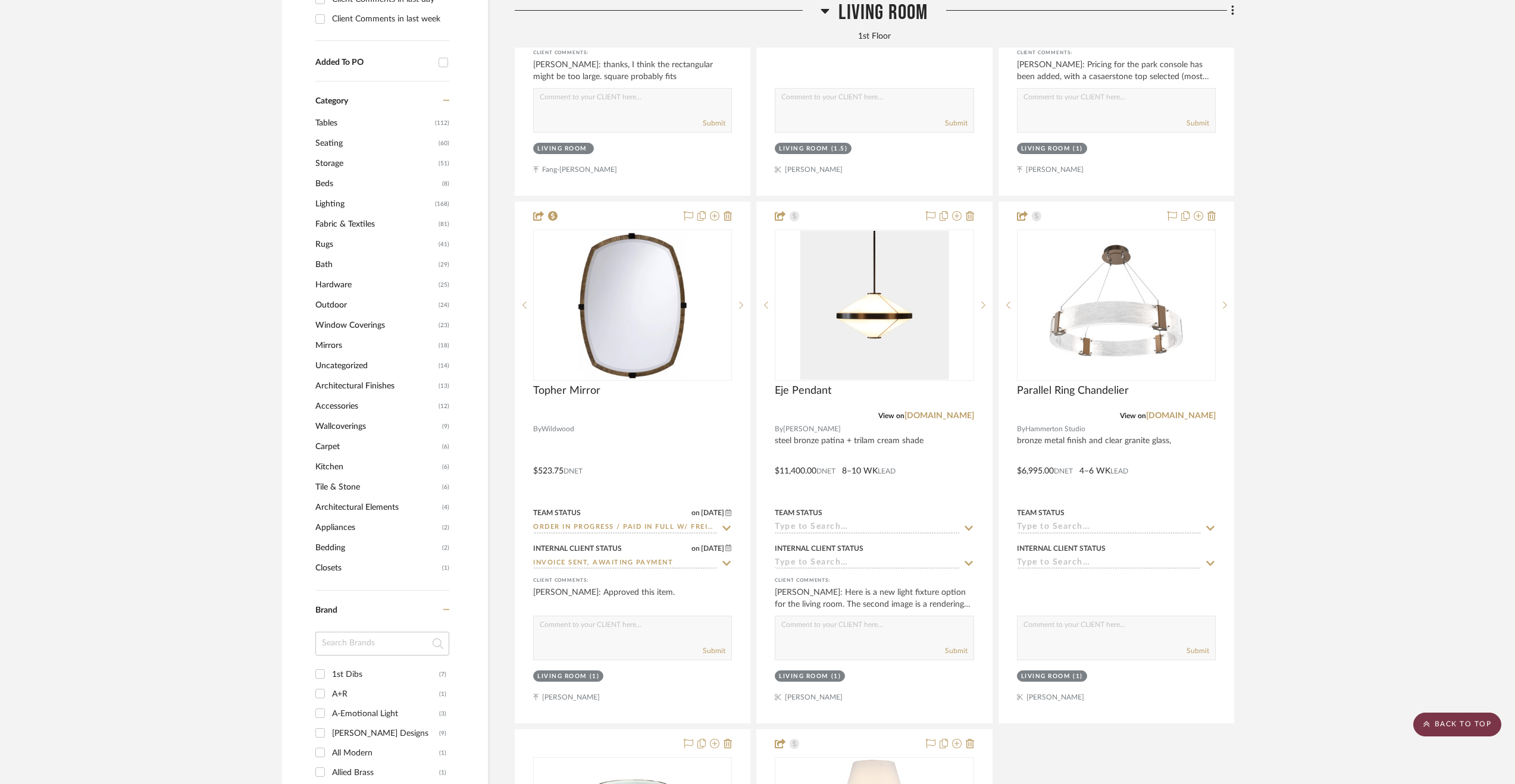
click at [1473, 722] on scroll-to-top-button "BACK TO TOP" at bounding box center [1457, 725] width 88 height 24
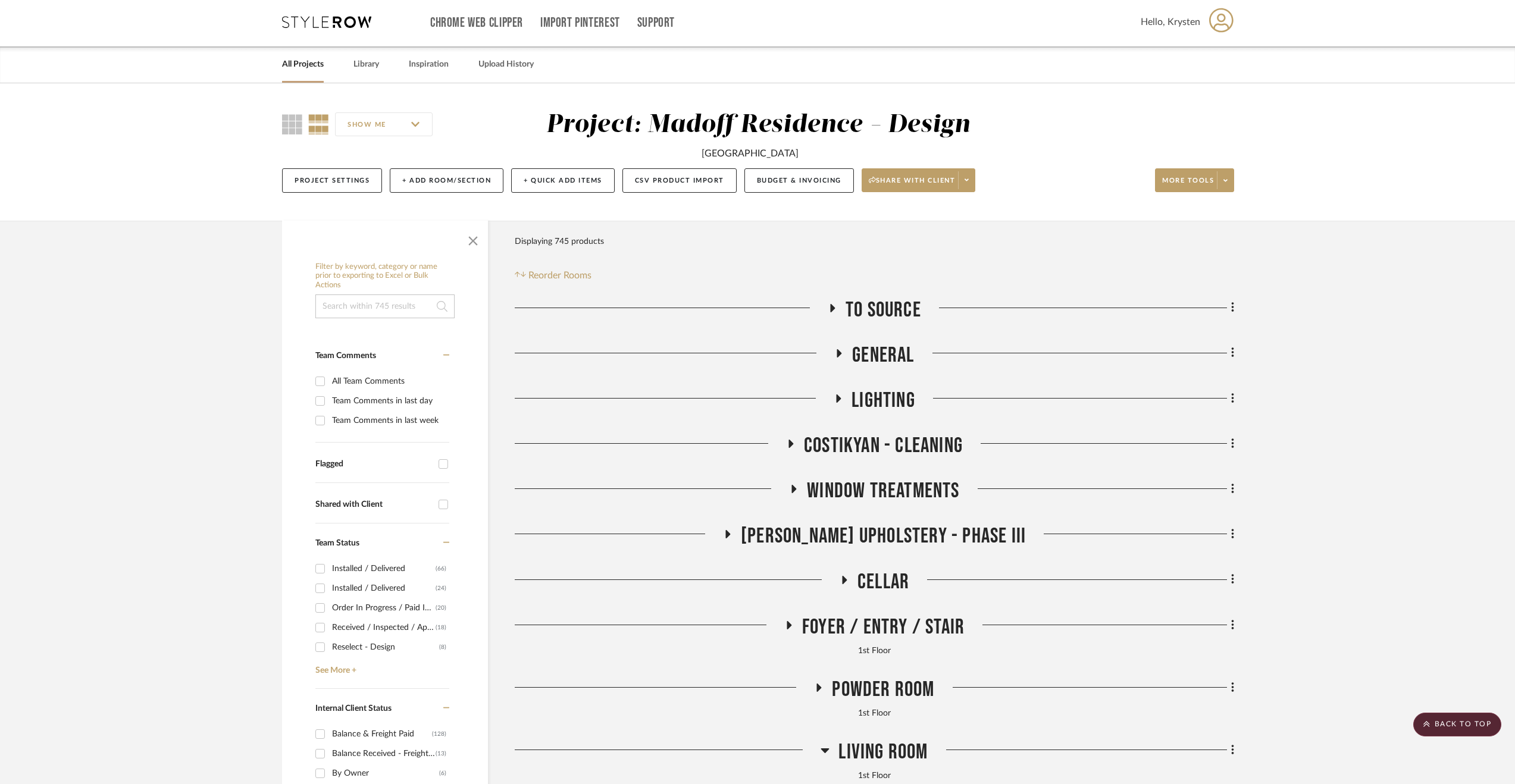
scroll to position [0, 0]
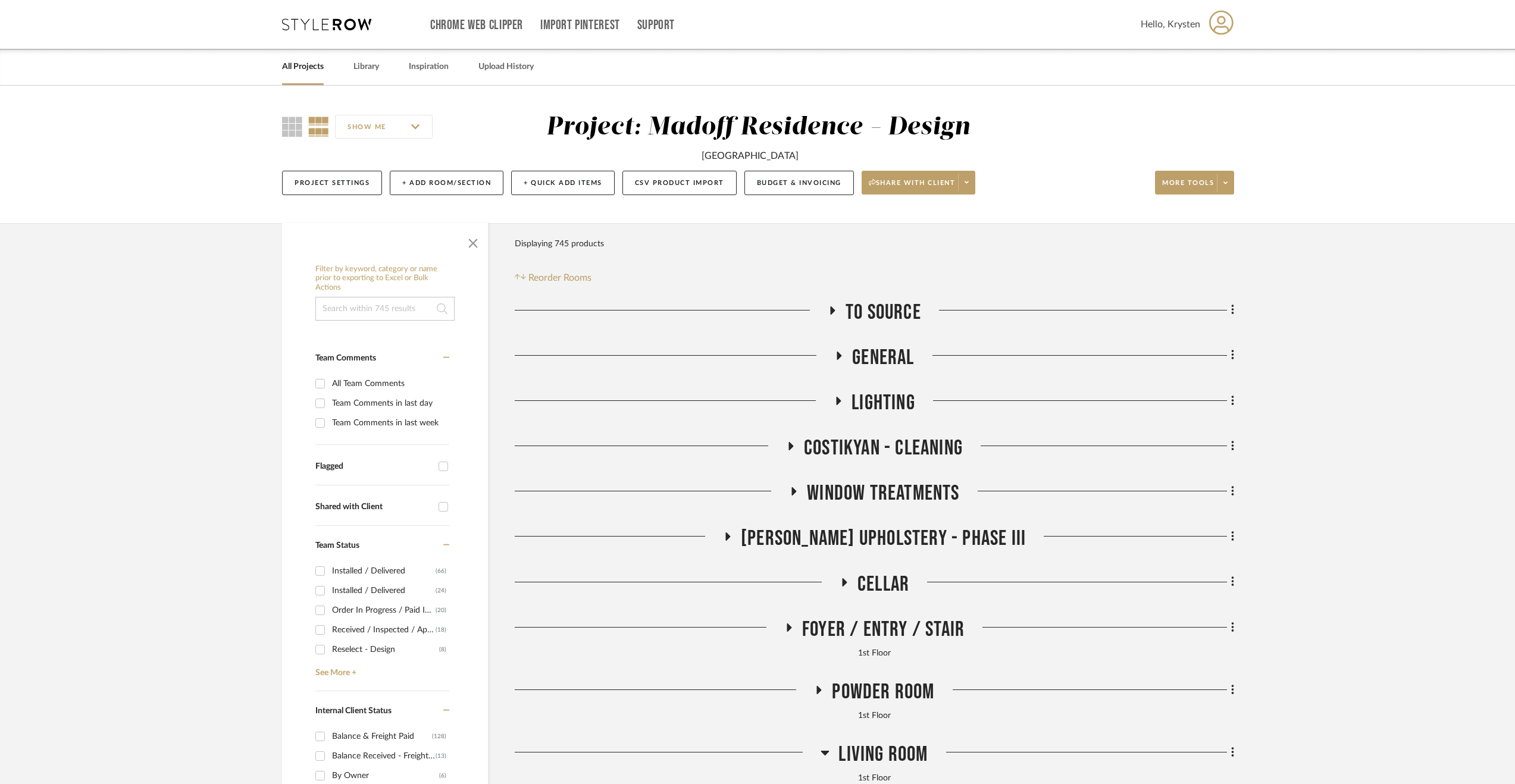
click at [296, 58] on div "All Projects" at bounding box center [302, 67] width 41 height 37
click at [299, 66] on link "All Projects" at bounding box center [302, 67] width 41 height 16
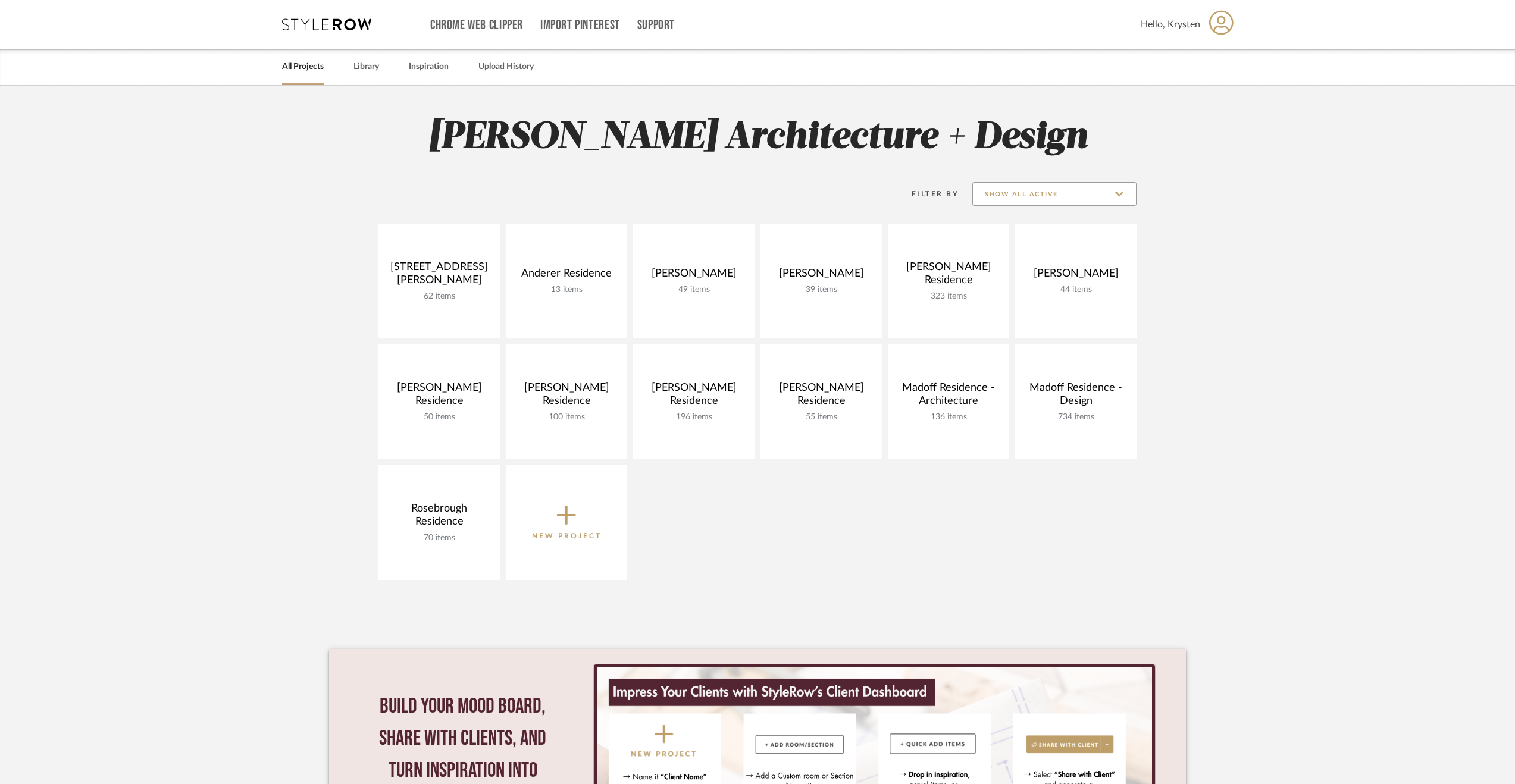
click at [1094, 202] on input "Show All Active" at bounding box center [1054, 194] width 164 height 24
click at [1093, 199] on input "Show All Active" at bounding box center [1054, 194] width 164 height 24
click at [1094, 201] on input "Show All Active" at bounding box center [1054, 194] width 164 height 24
click at [1058, 279] on span "Archived" at bounding box center [1056, 281] width 141 height 10
type input "Archived"
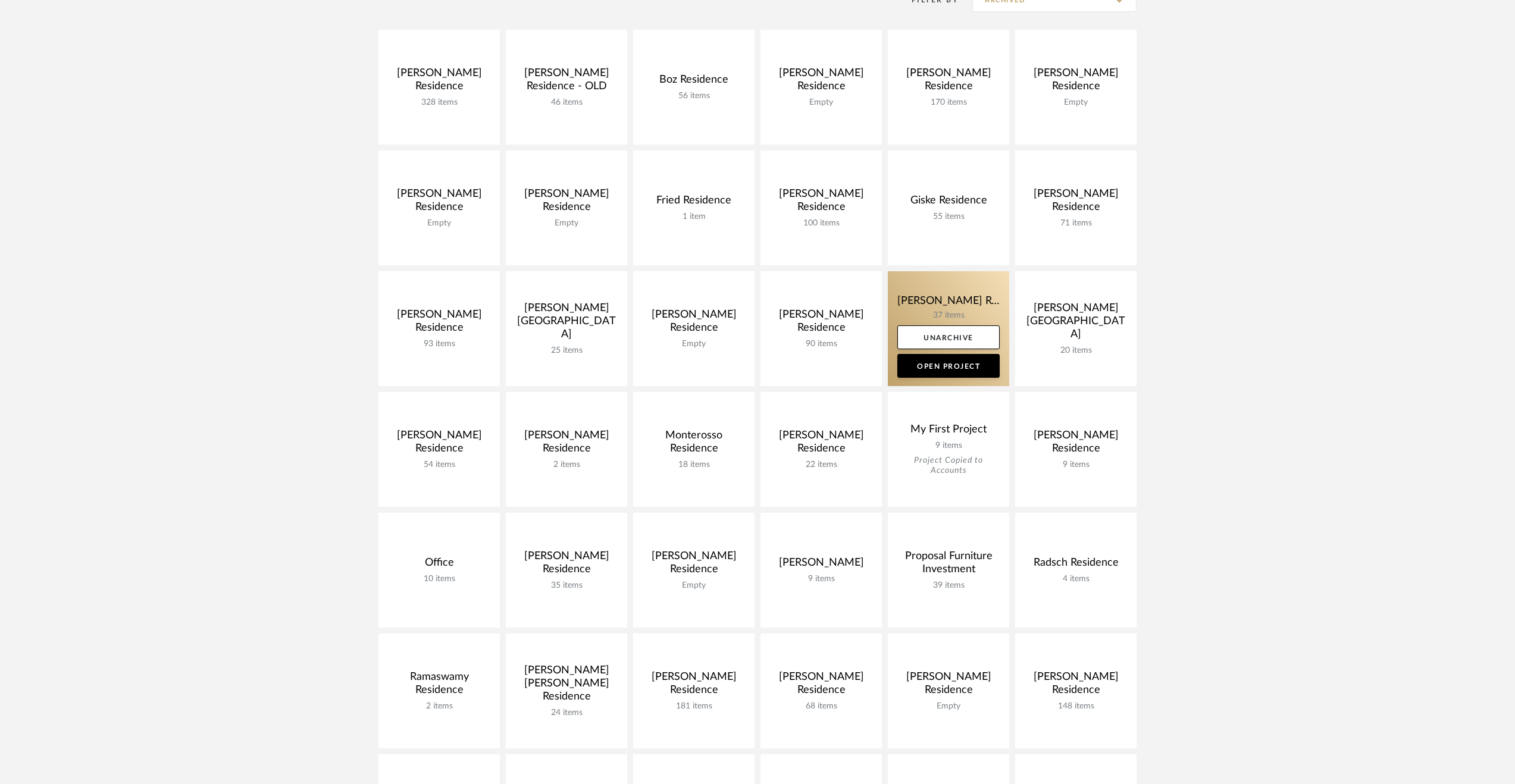
scroll to position [59, 0]
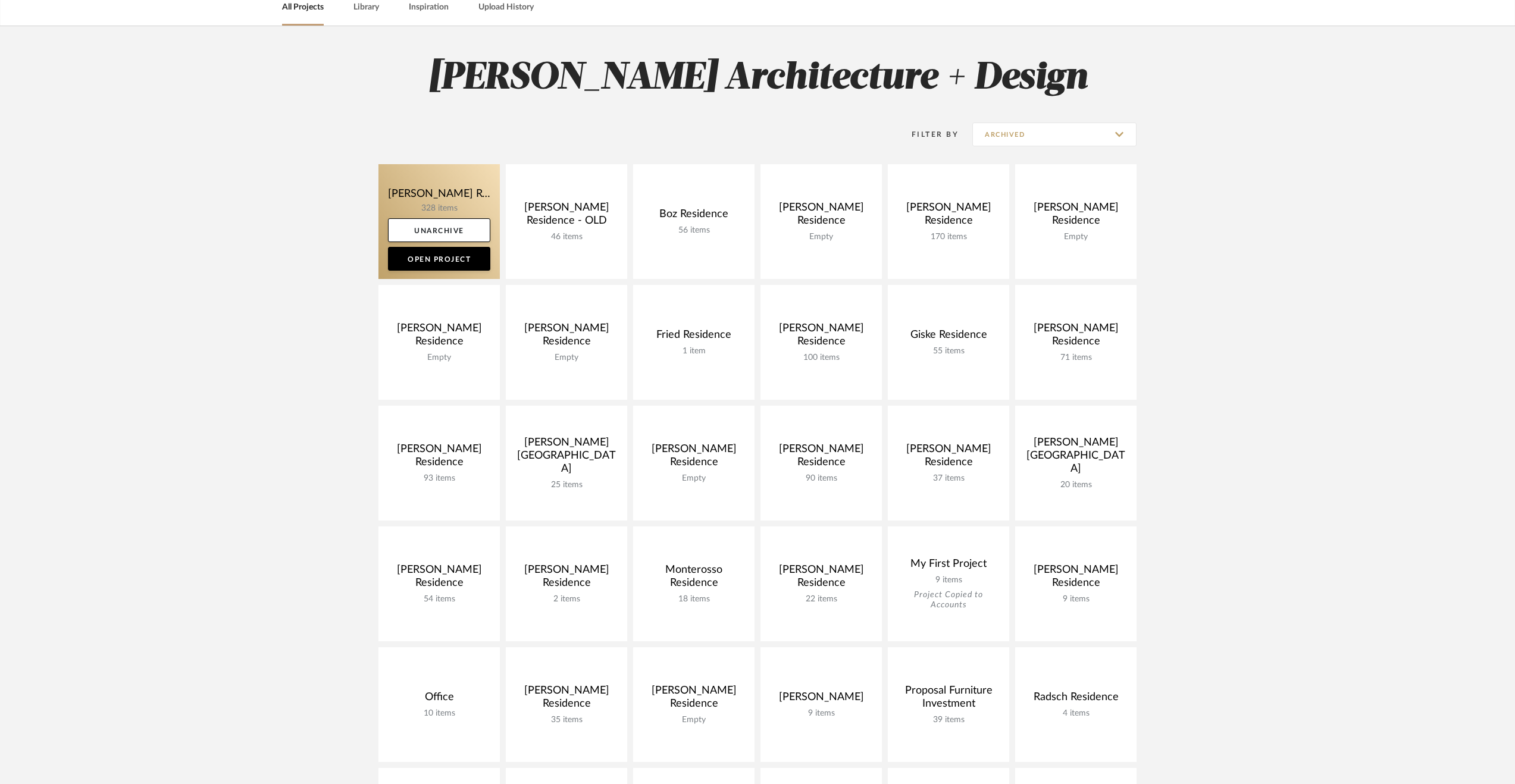
click at [427, 201] on link at bounding box center [439, 221] width 121 height 115
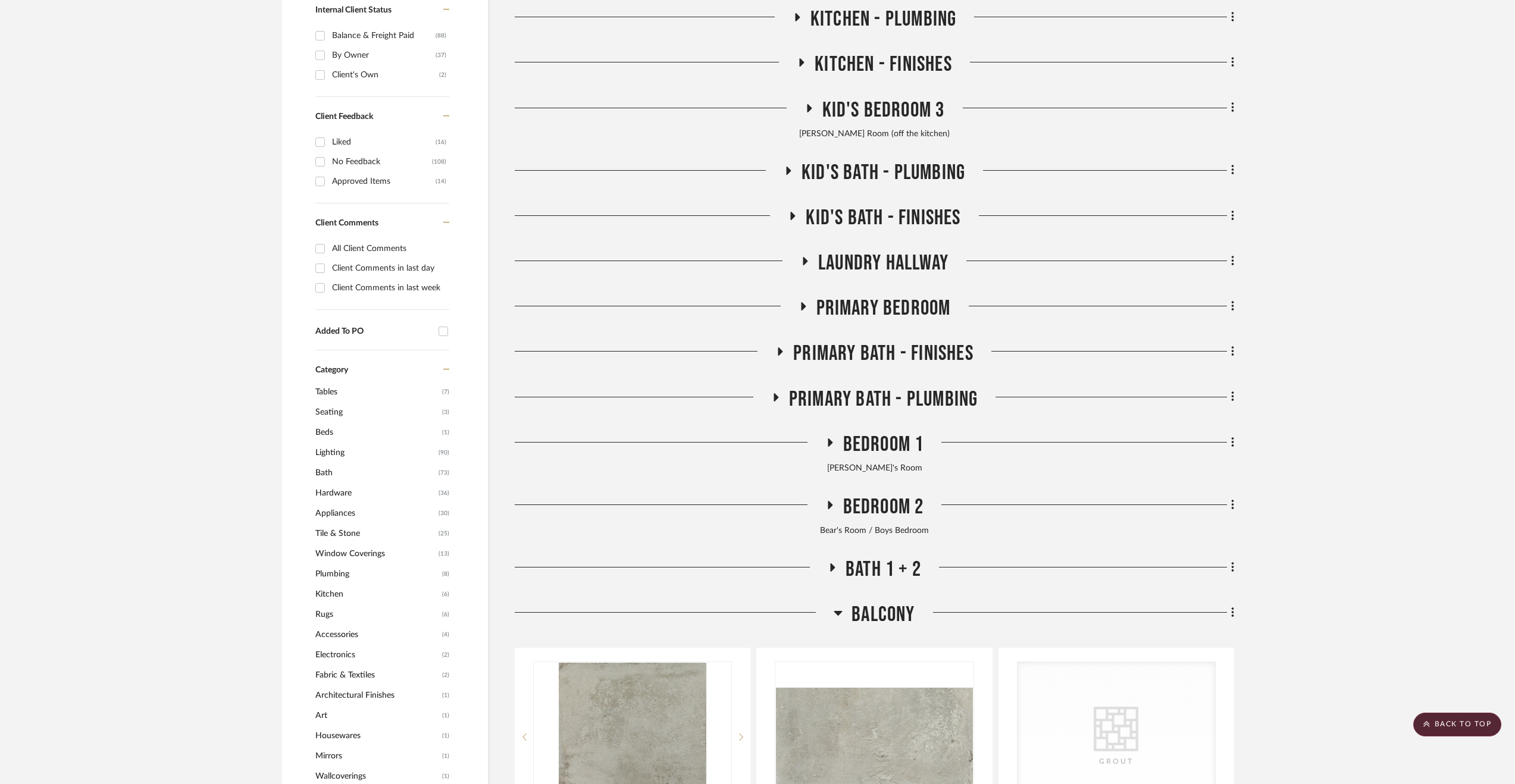
scroll to position [773, 0]
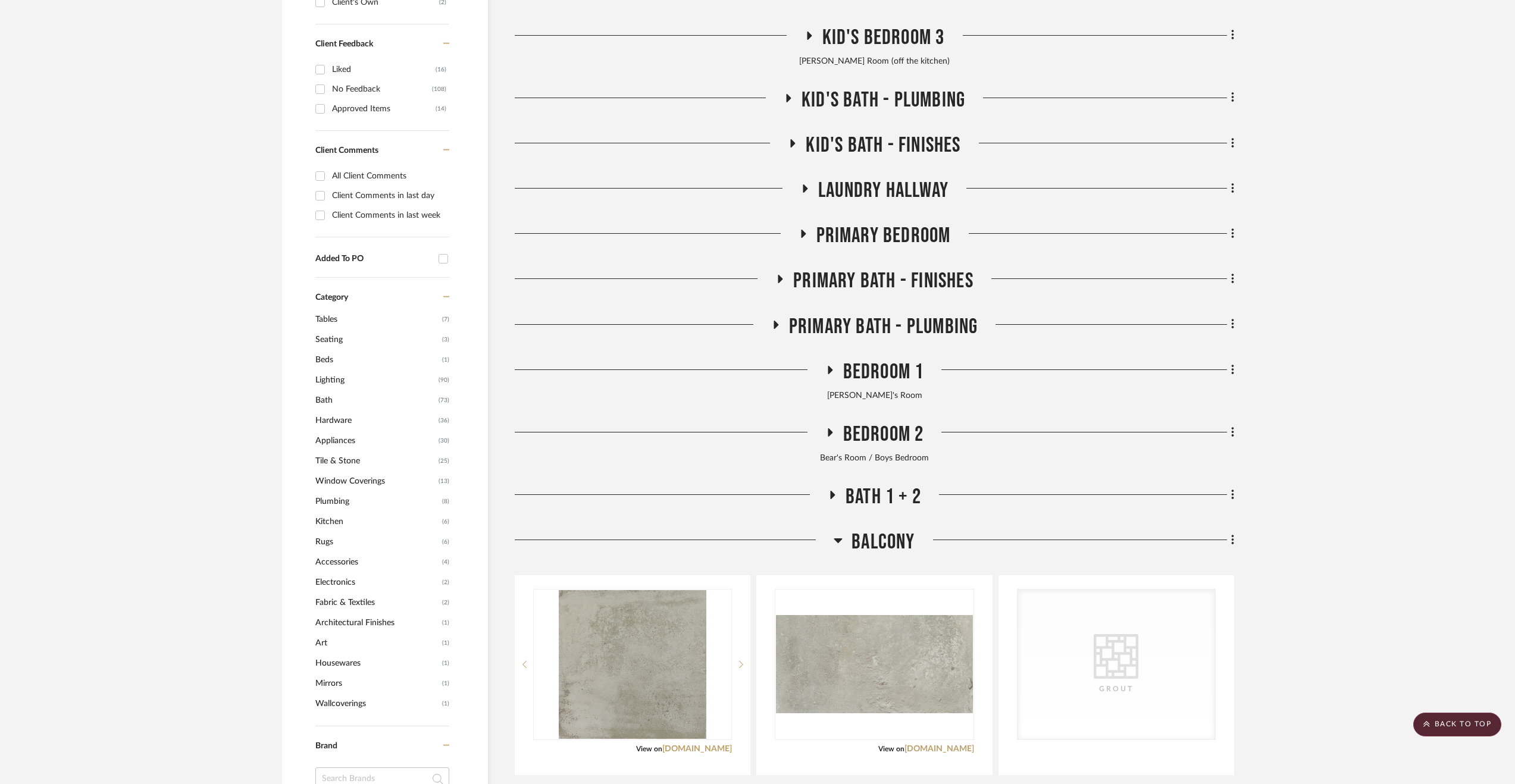
click at [890, 541] on span "Balcony" at bounding box center [883, 542] width 63 height 25
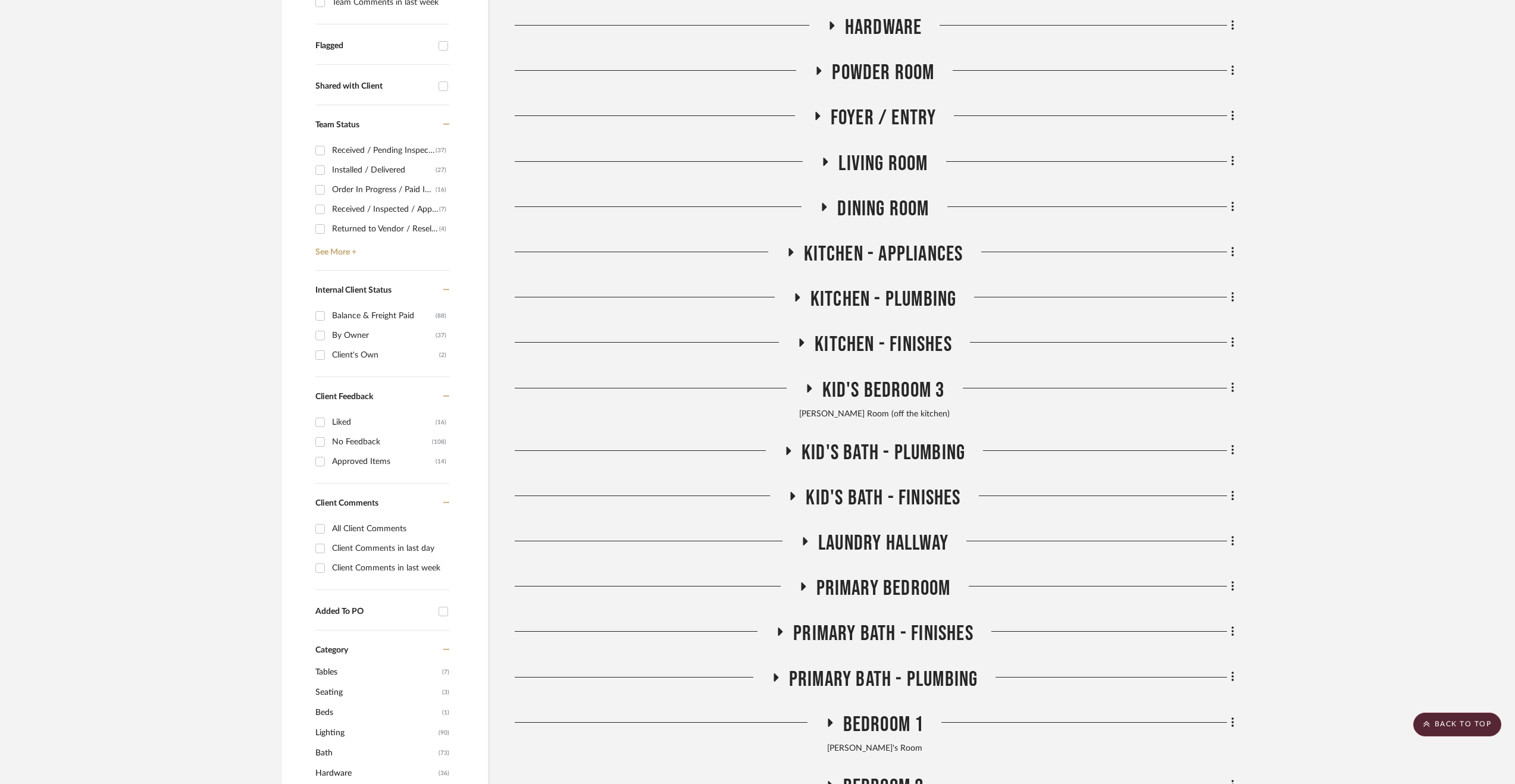
scroll to position [417, 0]
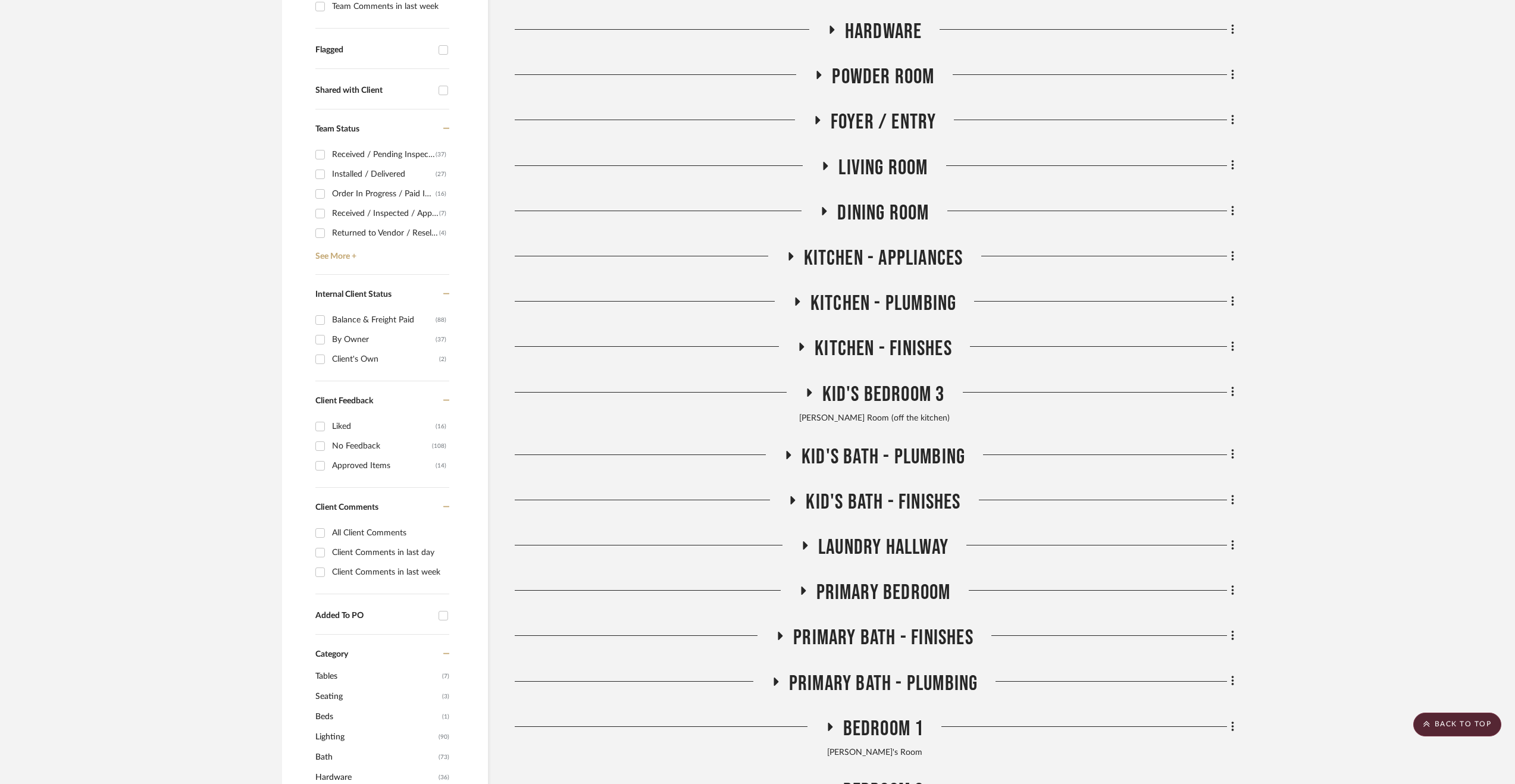
click at [928, 340] on span "Kitchen - Finishes" at bounding box center [883, 349] width 138 height 25
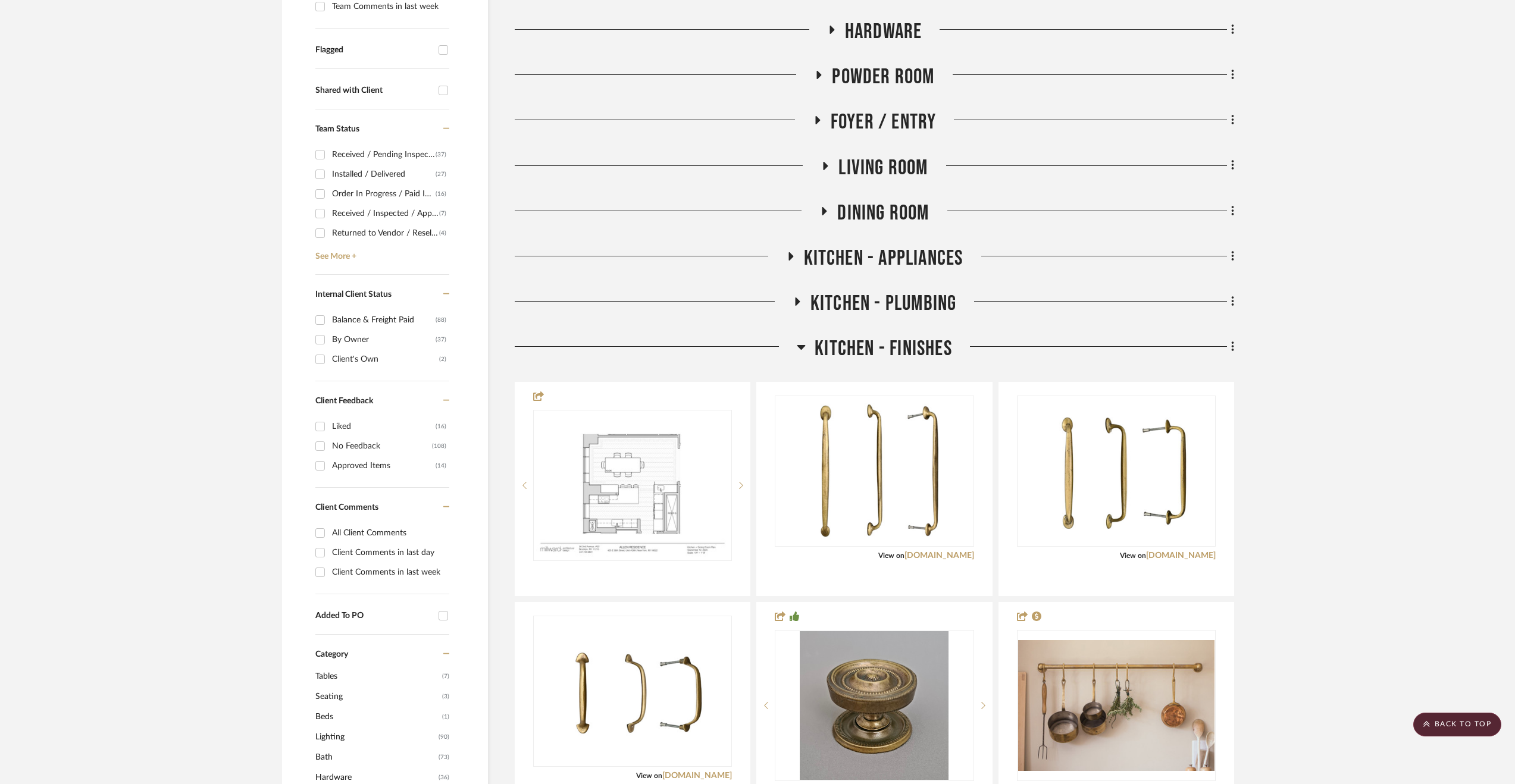
click at [928, 340] on span "Kitchen - Finishes" at bounding box center [883, 349] width 138 height 25
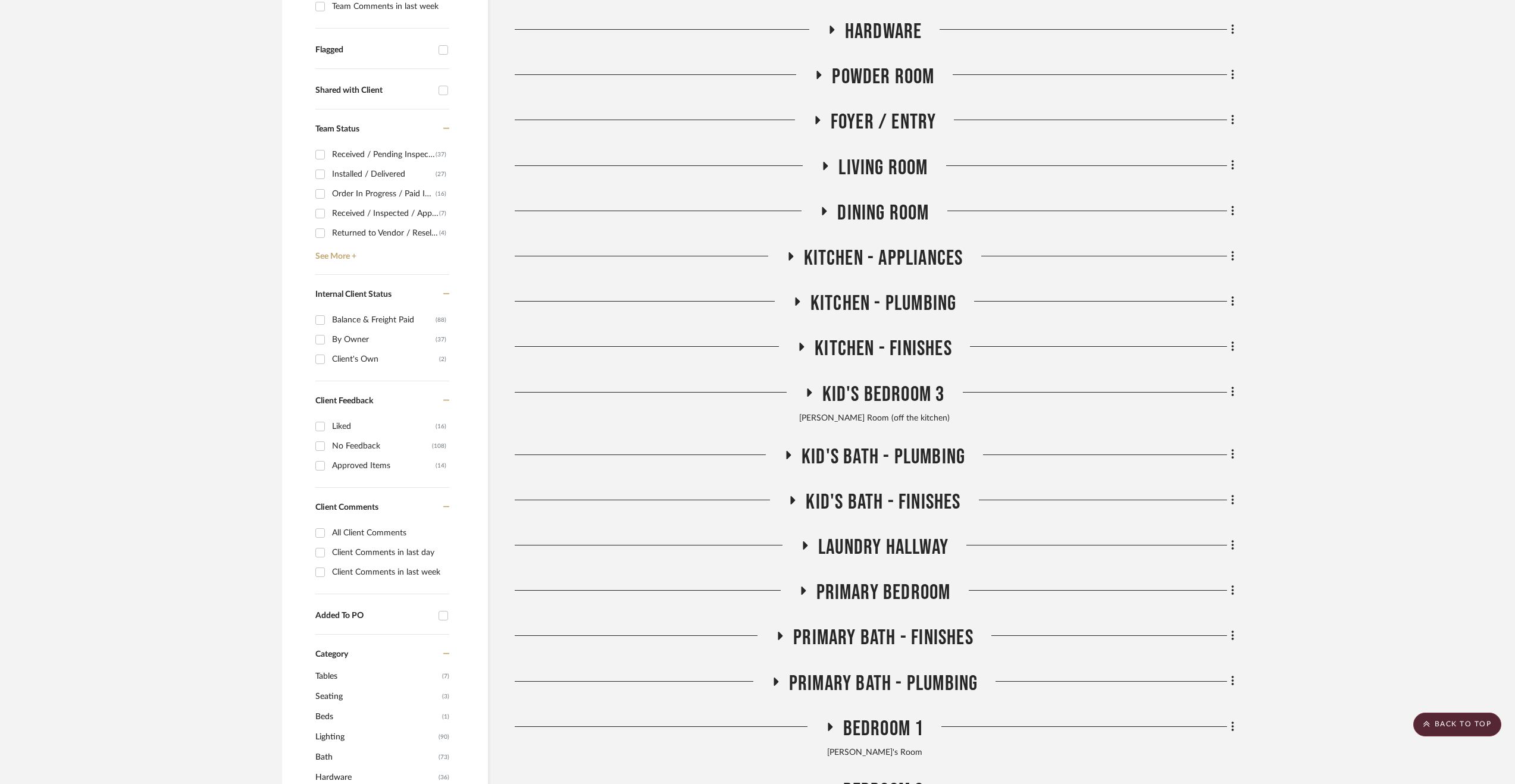
click at [922, 396] on span "Kid's Bedroom 3" at bounding box center [884, 394] width 123 height 25
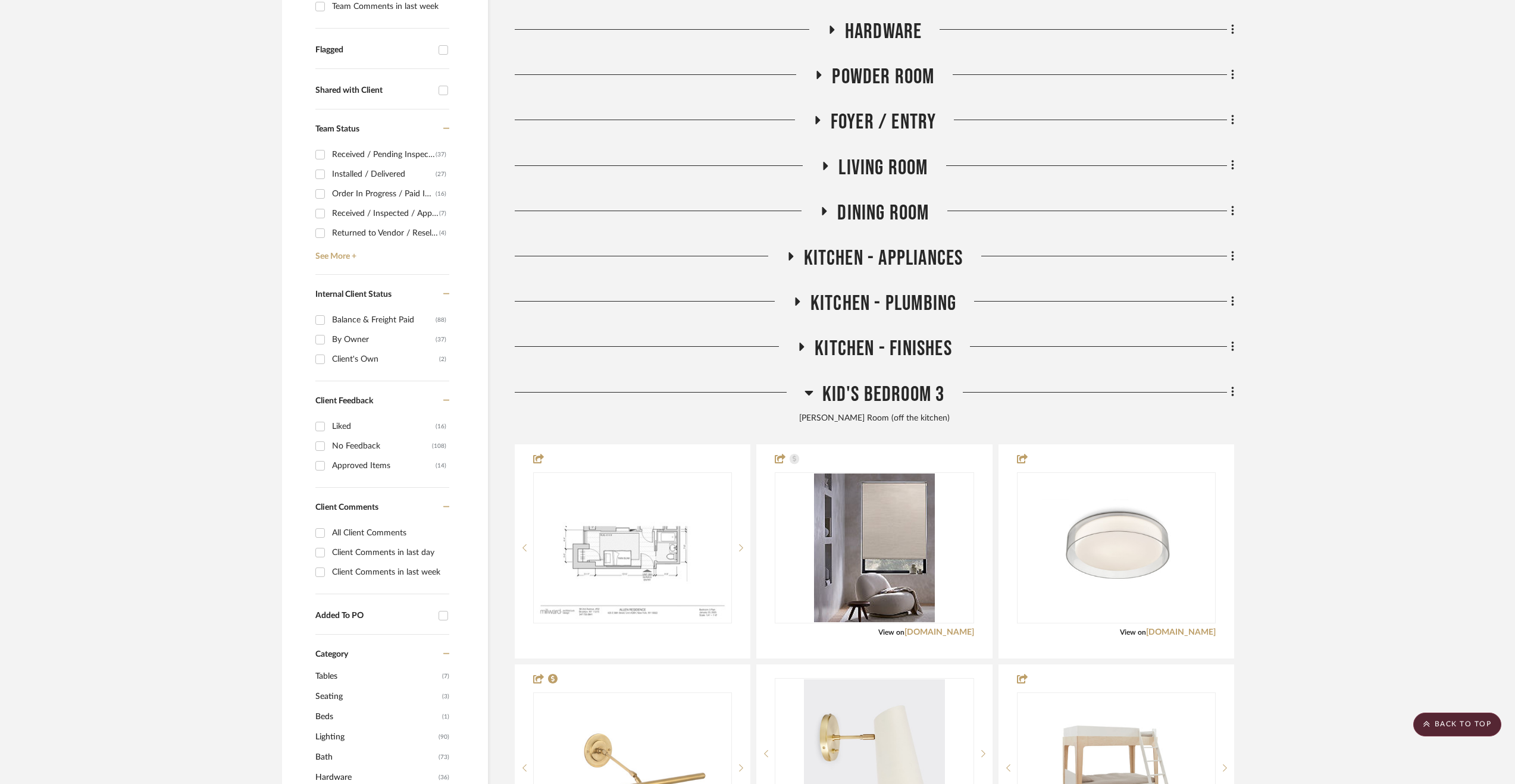
click at [922, 393] on span "Kid's Bedroom 3" at bounding box center [884, 394] width 123 height 25
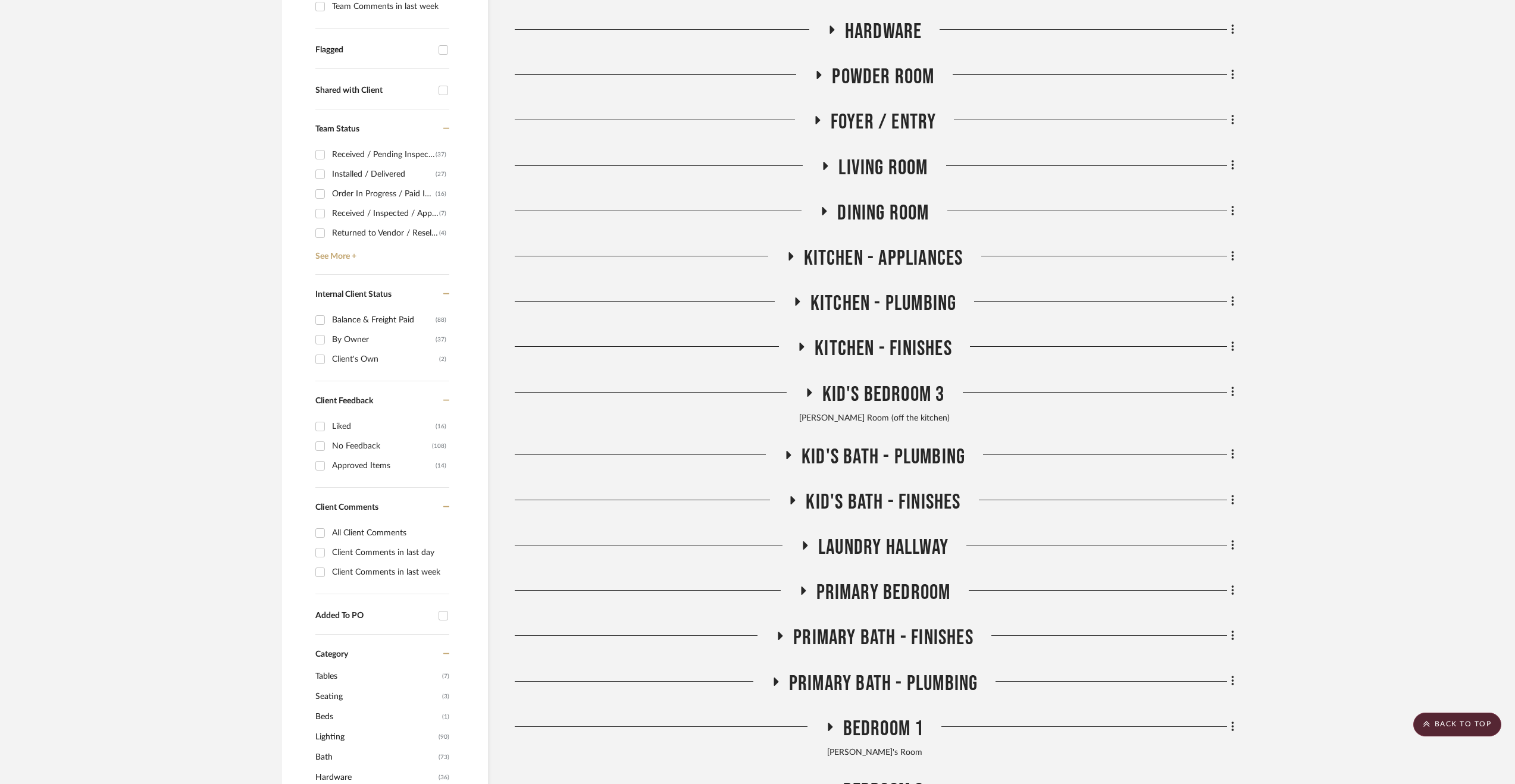
click at [881, 210] on span "Dining Room" at bounding box center [883, 213] width 92 height 25
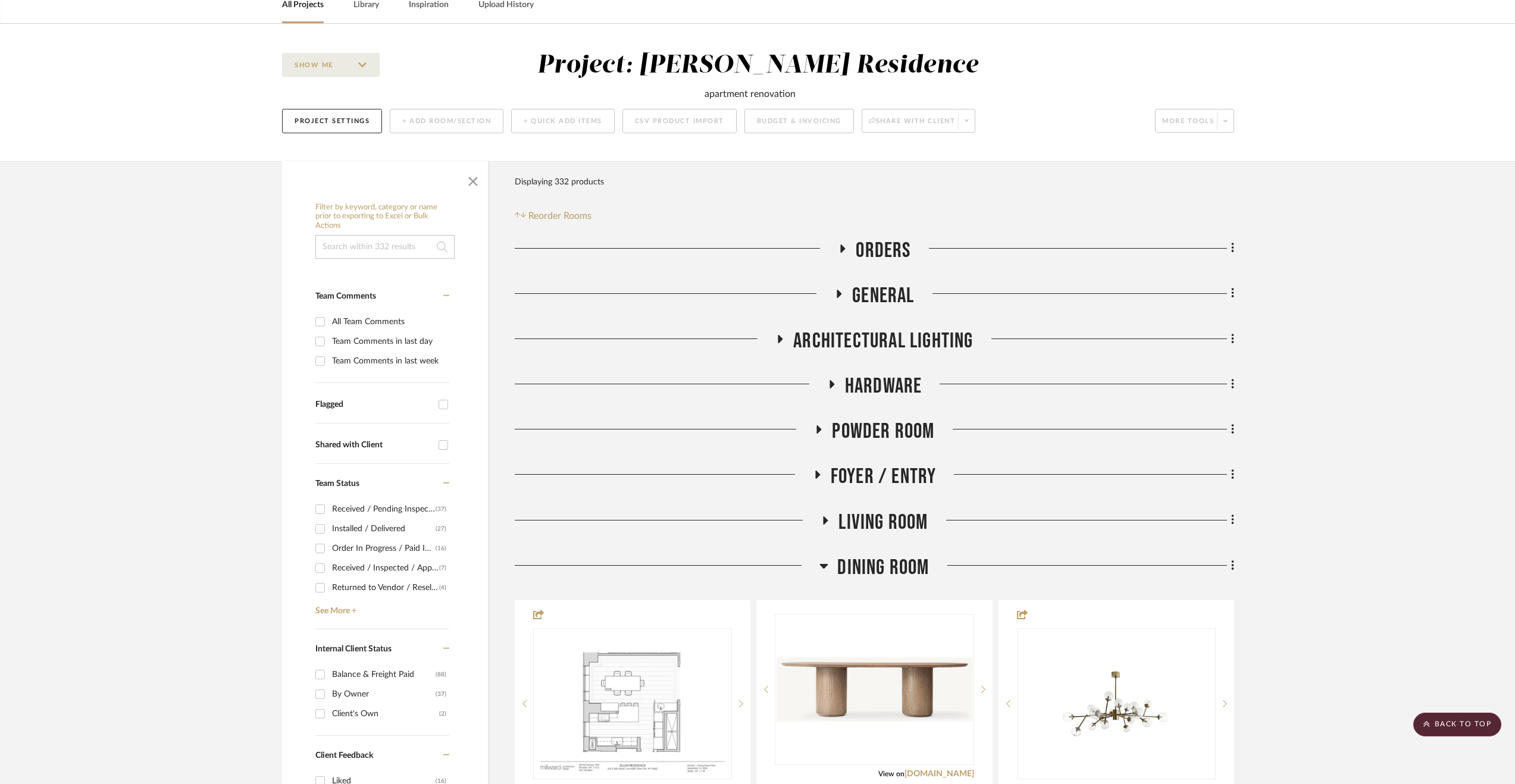
scroll to position [59, 0]
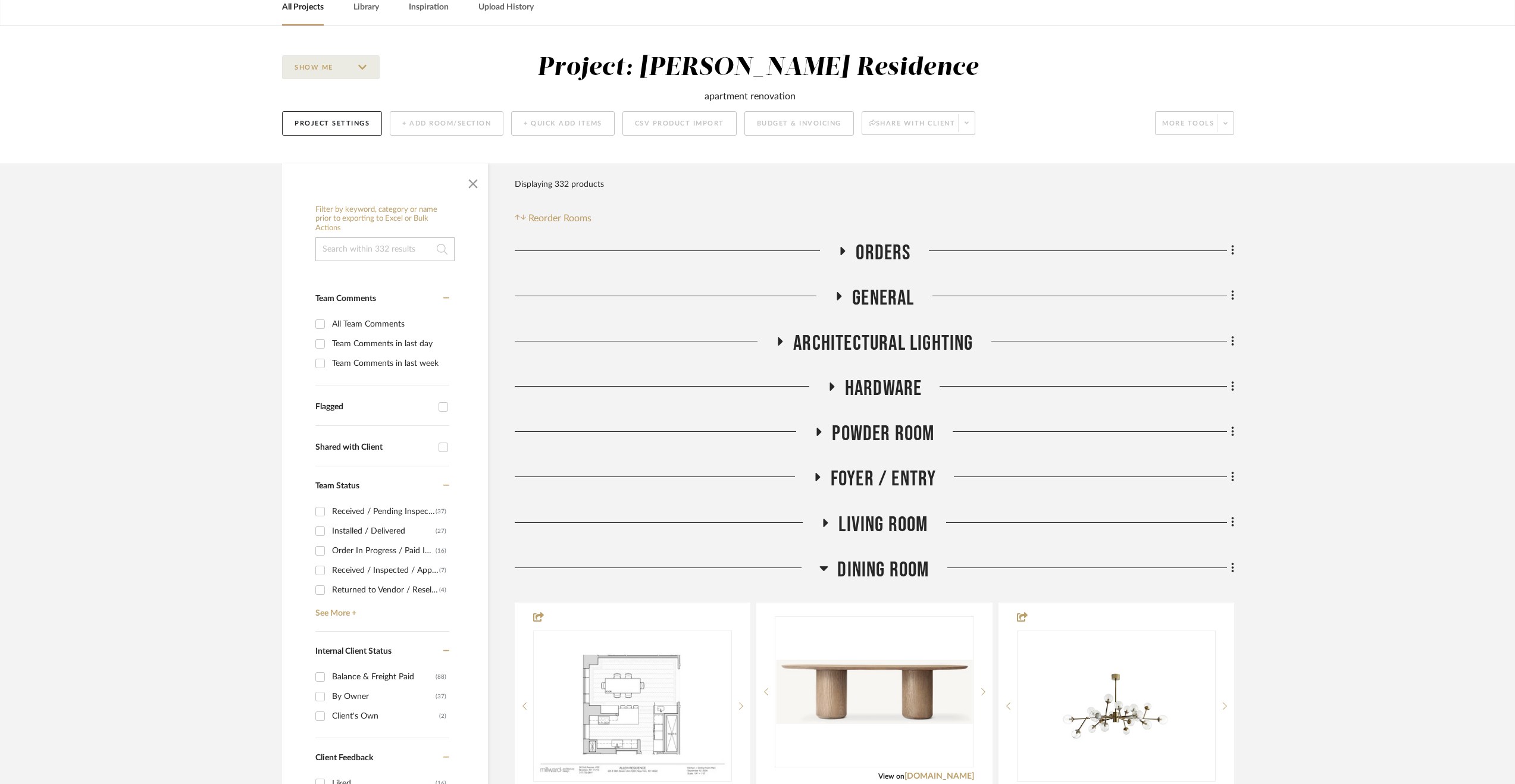
click at [893, 393] on span "Hardware" at bounding box center [883, 388] width 77 height 25
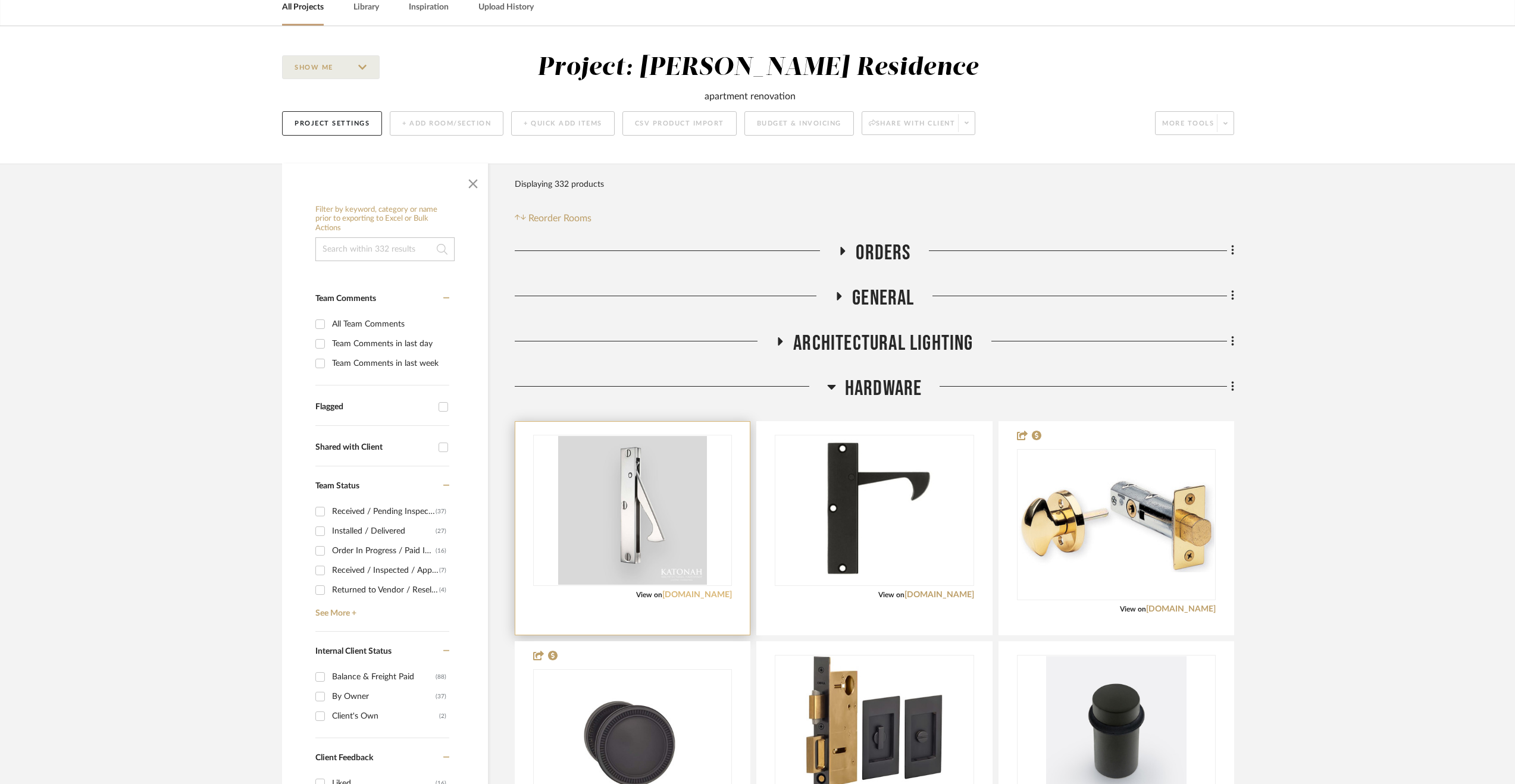
click at [671, 592] on link "[DOMAIN_NAME]" at bounding box center [697, 595] width 69 height 8
